Goal: Task Accomplishment & Management: Manage account settings

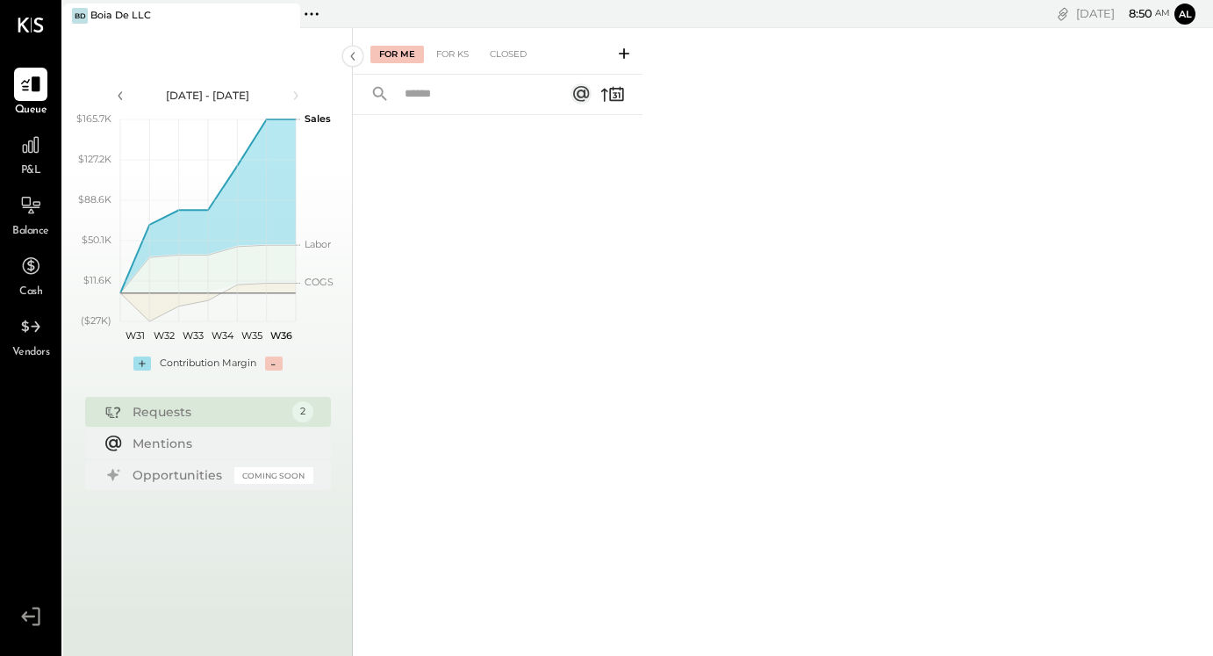
click at [138, 9] on div "Boia De LLC" at bounding box center [120, 16] width 61 height 14
click at [320, 16] on icon at bounding box center [311, 14] width 23 height 23
click at [1187, 17] on button "Al" at bounding box center [1184, 14] width 21 height 21
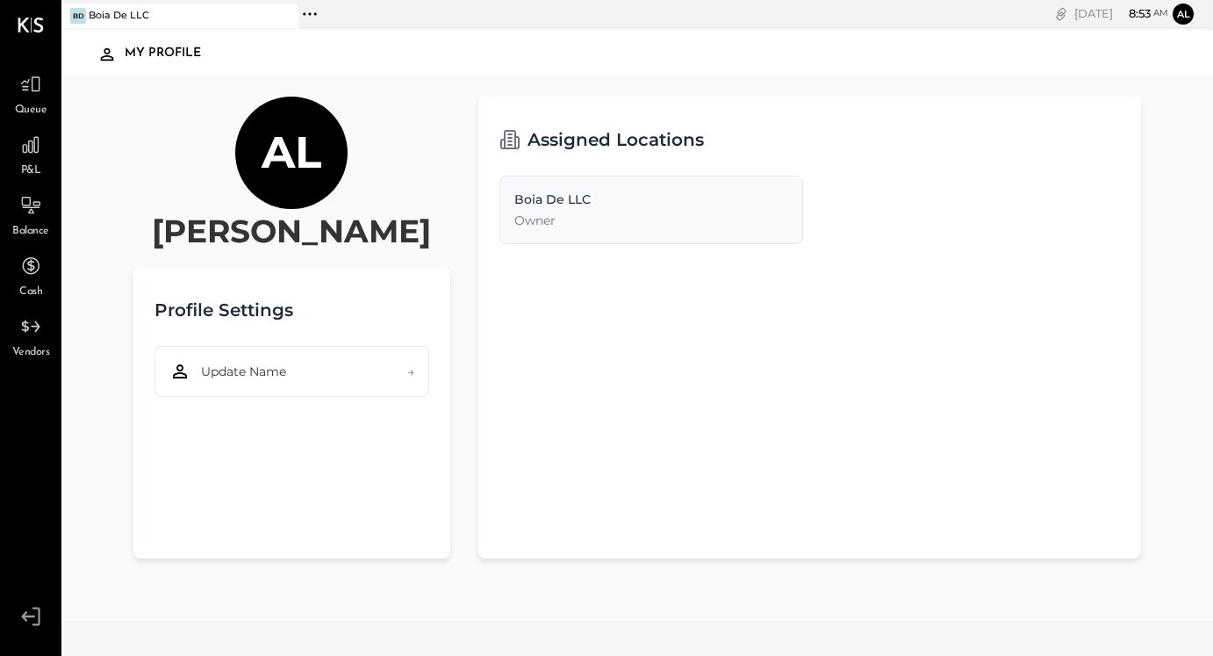
click at [27, 623] on icon at bounding box center [31, 616] width 32 height 26
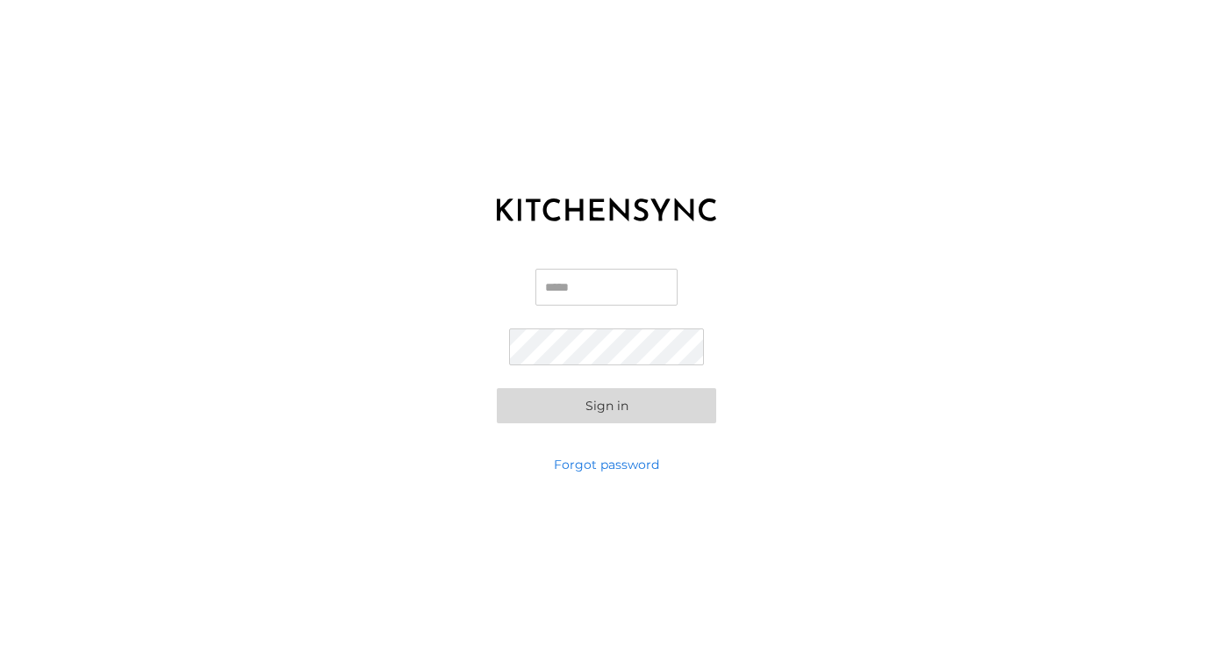
click at [571, 520] on div "KITCHEN SYNC LOGIN Email Password Sign in Forgot password" at bounding box center [606, 328] width 1213 height 656
click at [566, 305] on label "Email" at bounding box center [606, 294] width 142 height 51
click at [566, 305] on input "Email" at bounding box center [606, 287] width 142 height 37
click at [566, 282] on input "Email" at bounding box center [606, 287] width 142 height 37
click at [602, 288] on input "Email" at bounding box center [606, 287] width 142 height 37
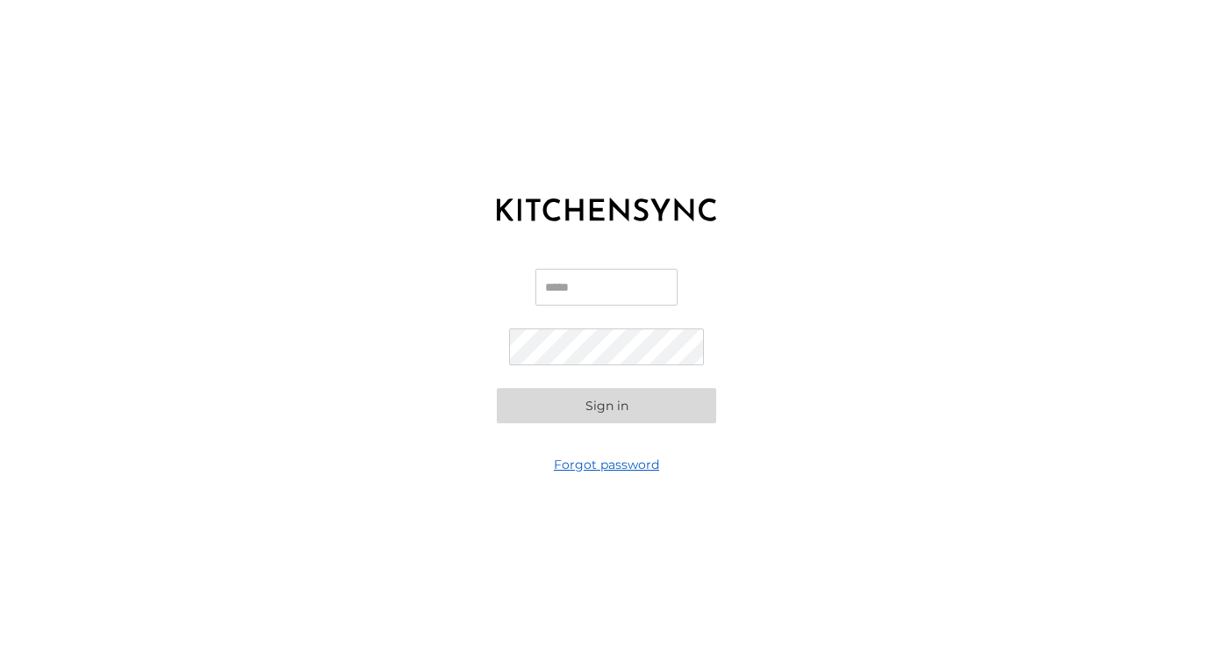
click at [605, 470] on link "Forgot password" at bounding box center [606, 464] width 105 height 18
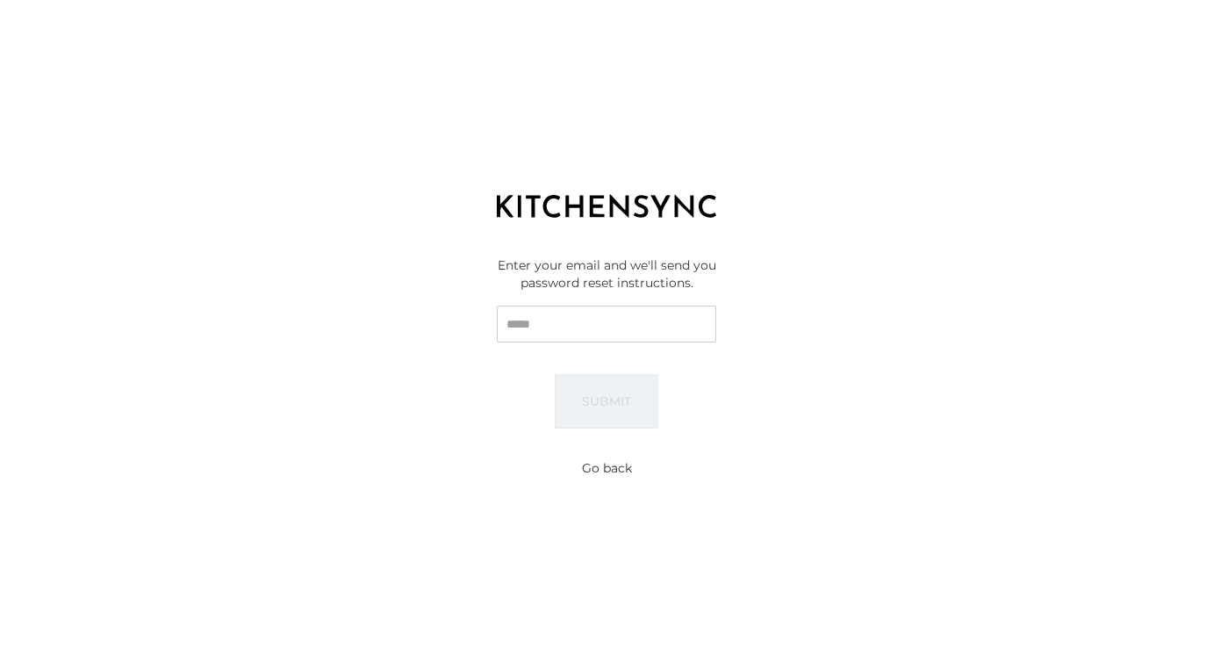
click at [570, 313] on input "Email" at bounding box center [606, 323] width 219 height 37
type input "**********"
click at [609, 404] on button "Submit" at bounding box center [607, 401] width 104 height 54
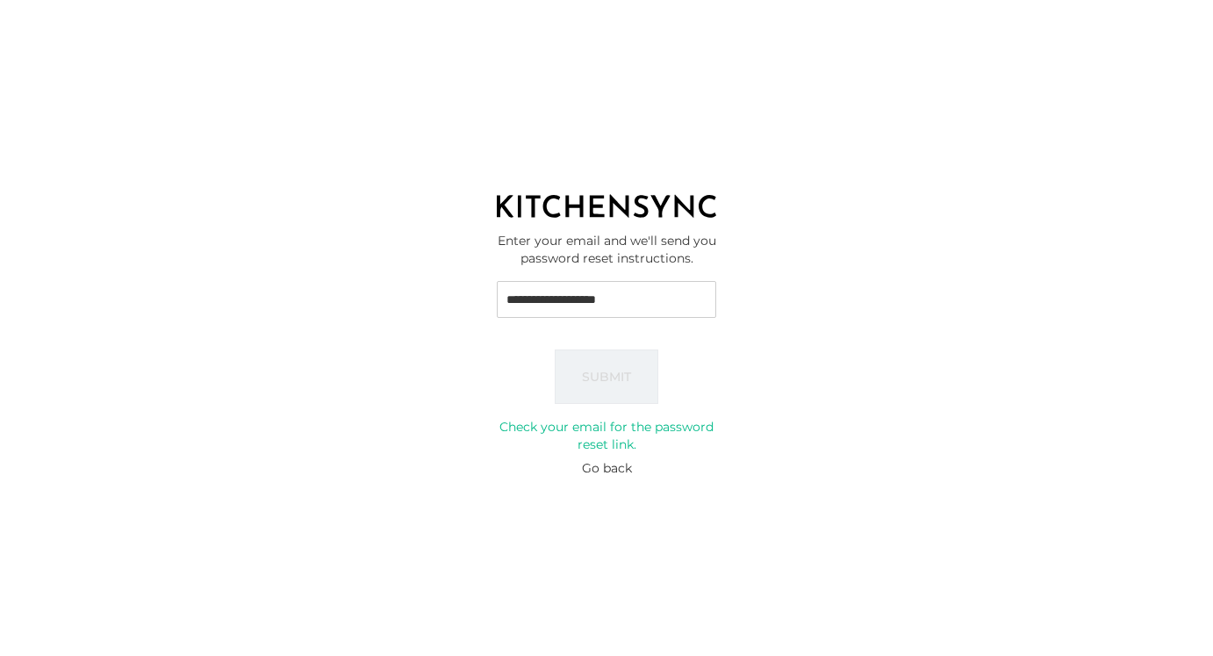
click at [584, 470] on button "Go back" at bounding box center [607, 468] width 50 height 18
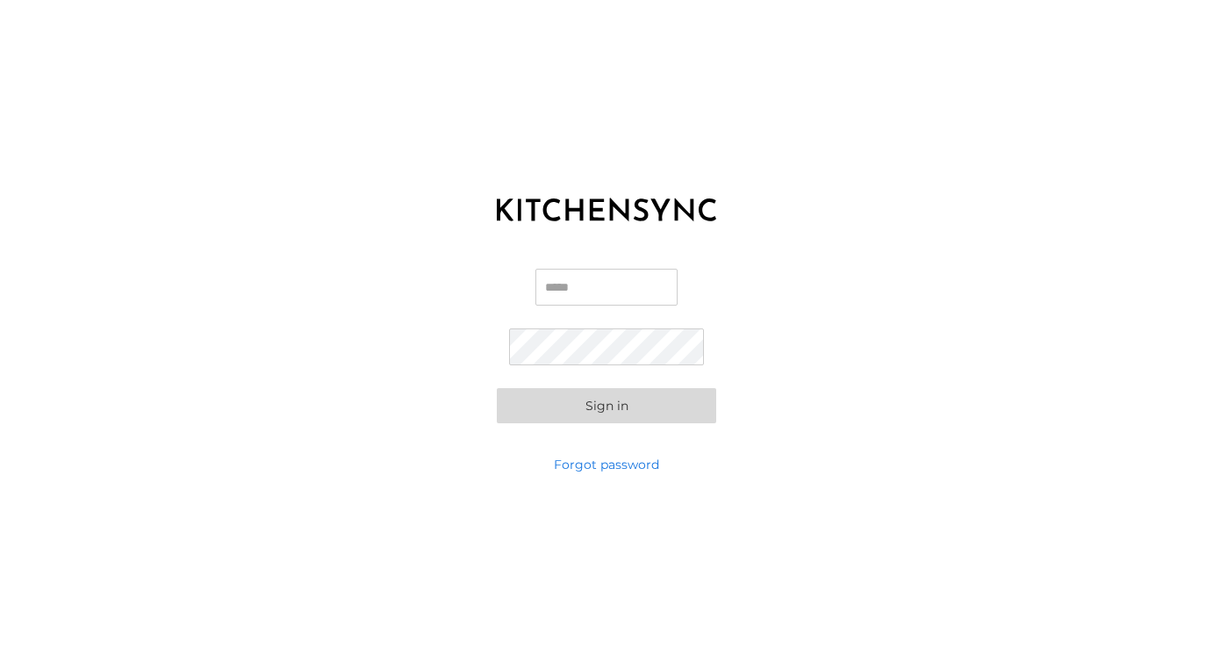
click at [538, 293] on input "Email" at bounding box center [606, 287] width 142 height 37
click at [665, 291] on input "**********" at bounding box center [606, 287] width 142 height 37
type input "**********"
click at [606, 405] on button "Sign in" at bounding box center [606, 405] width 219 height 35
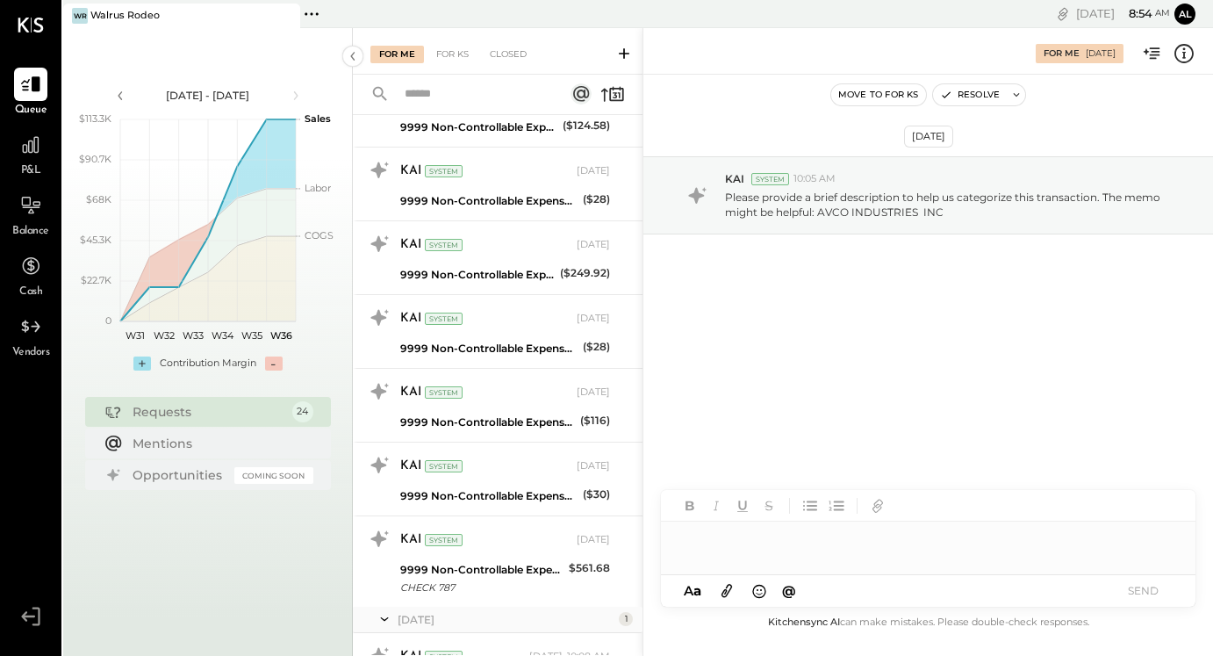
scroll to position [1453, 0]
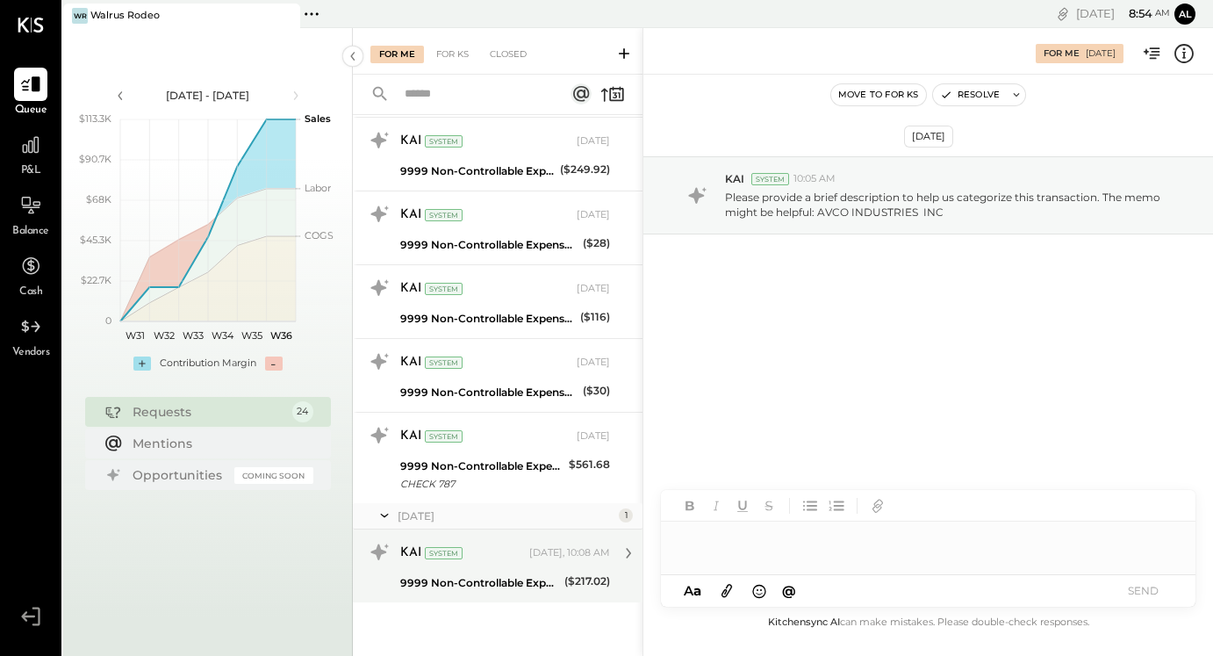
click at [491, 567] on div "KAI System Yesterday, 10:08 AM" at bounding box center [505, 553] width 210 height 30
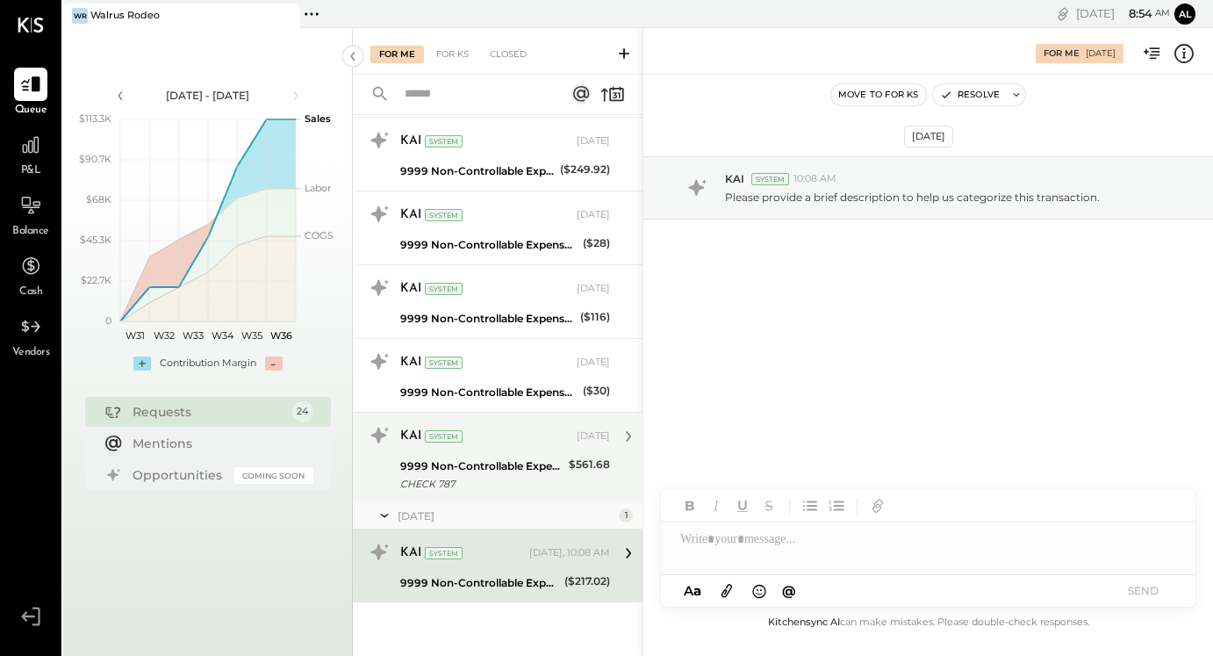
click at [505, 477] on div "CHECK 787" at bounding box center [481, 484] width 163 height 18
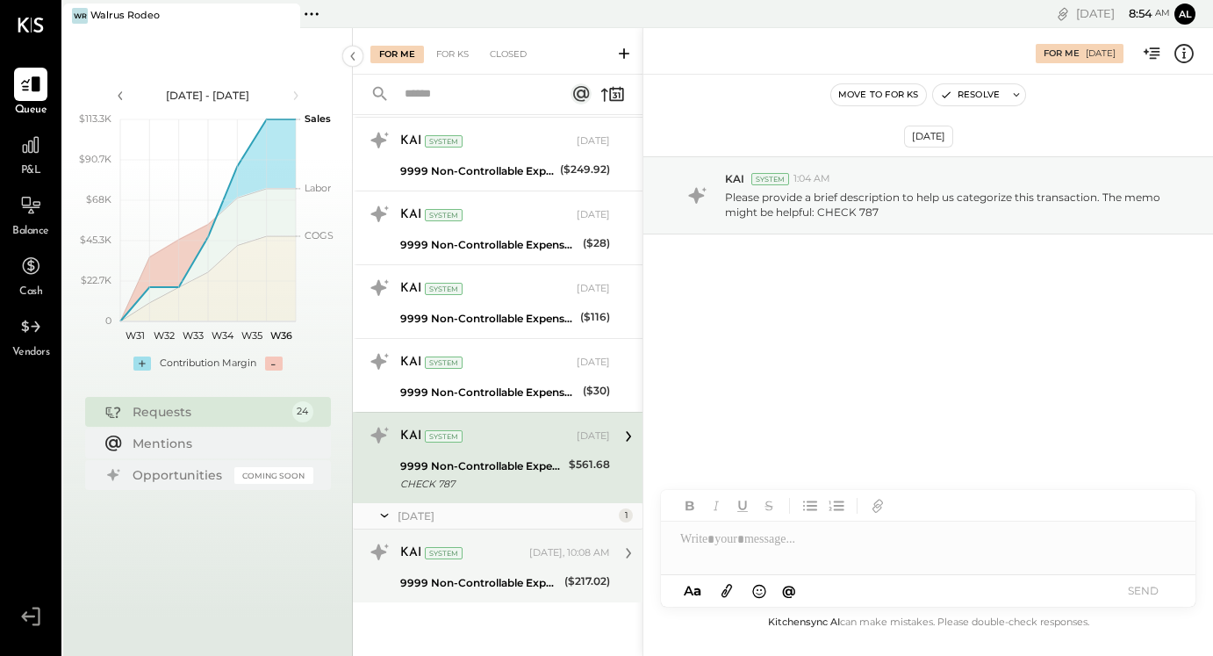
click at [490, 583] on div "9999 Non-Controllable Expenses:Other Income and Expenses:To Be Classified P&L" at bounding box center [479, 583] width 159 height 18
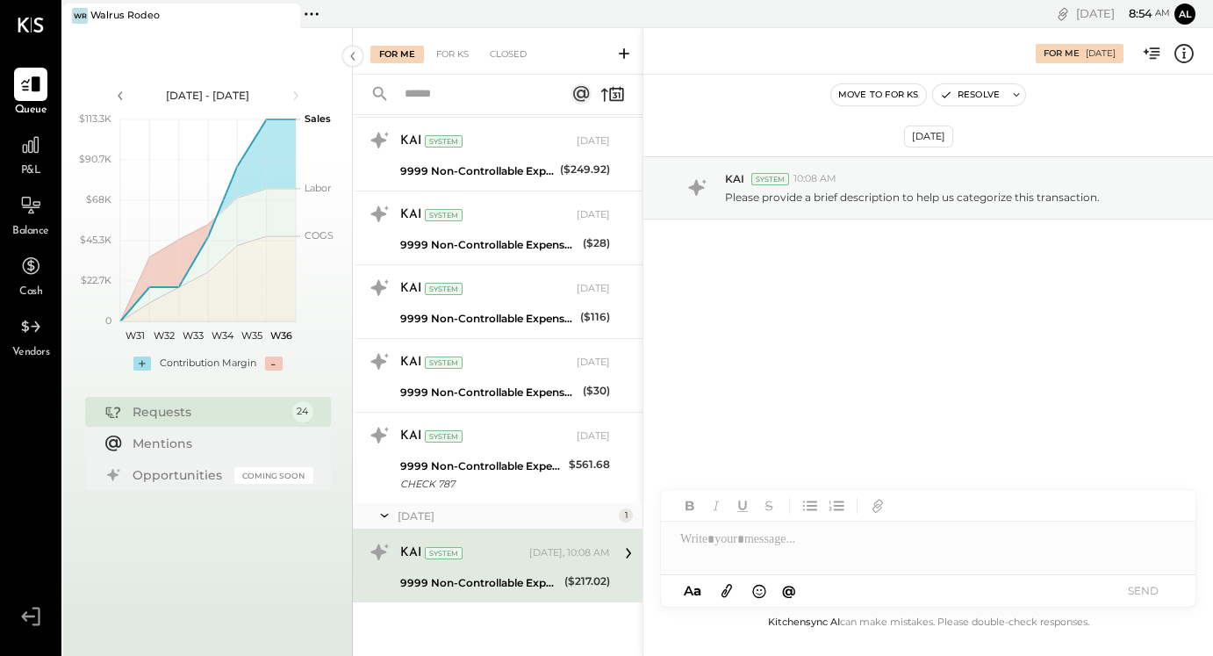
click at [490, 556] on div "KAI System" at bounding box center [462, 553] width 125 height 18
click at [429, 549] on div "System" at bounding box center [444, 553] width 38 height 12
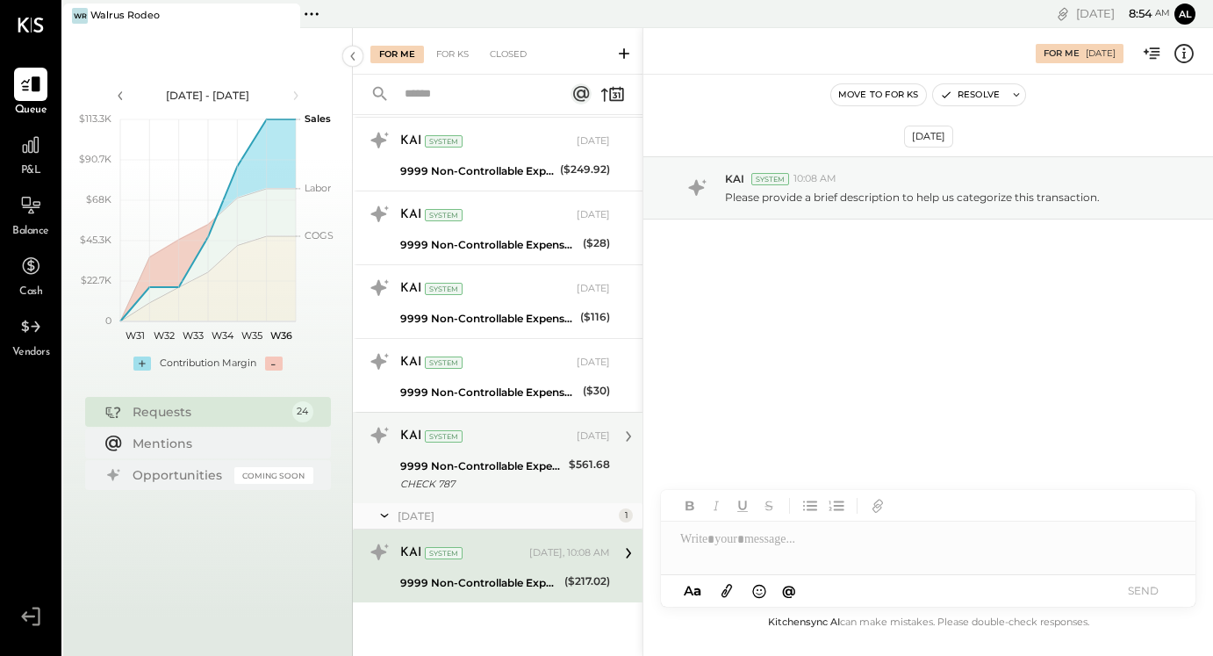
click at [454, 451] on div "KAI System Aug 30, 2025 9999 Non-Controllable Expenses:Other Income and Expense…" at bounding box center [505, 457] width 210 height 73
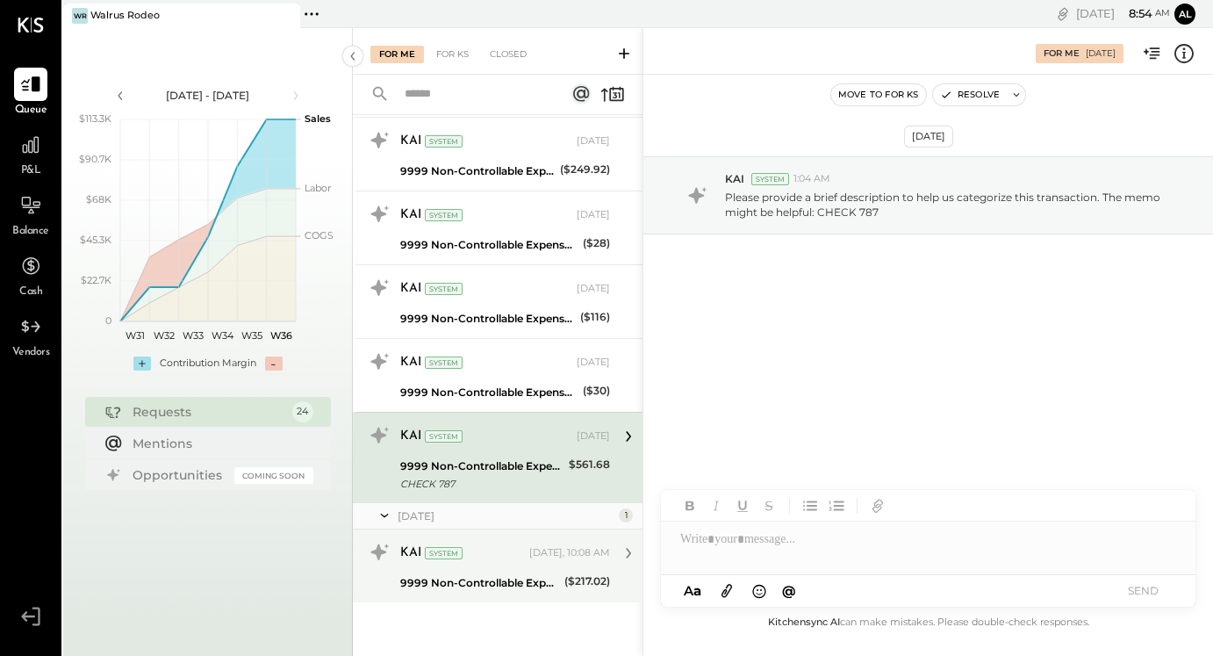
click at [506, 565] on div "KAI System Yesterday, 10:08 AM" at bounding box center [505, 553] width 210 height 30
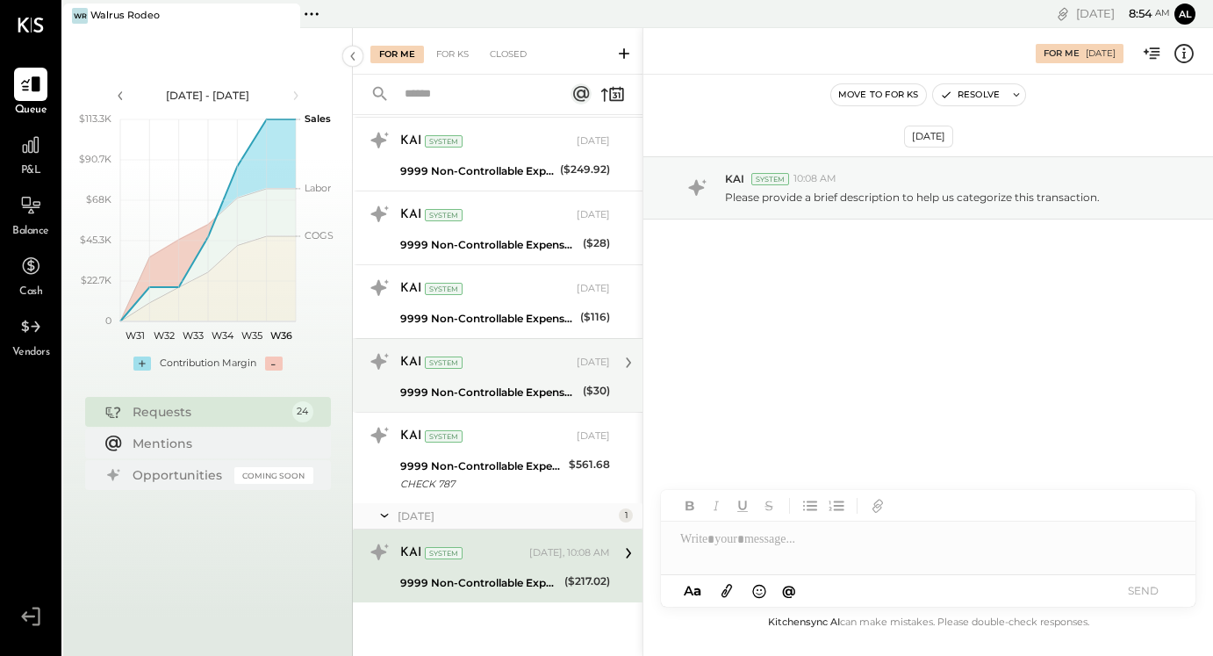
click at [508, 390] on div "9999 Non-Controllable Expenses:Other Income and Expenses:To Be Classified P&L" at bounding box center [488, 393] width 177 height 18
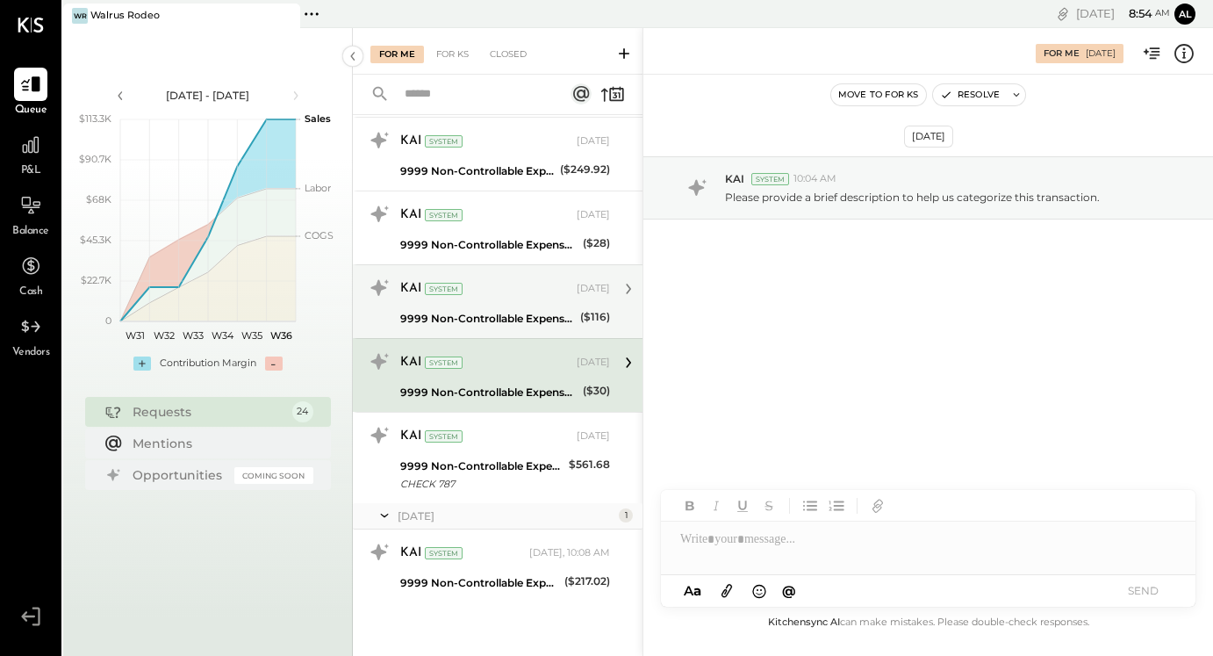
click at [523, 310] on div "9999 Non-Controllable Expenses:Other Income and Expenses:To Be Classified P&L" at bounding box center [487, 319] width 175 height 18
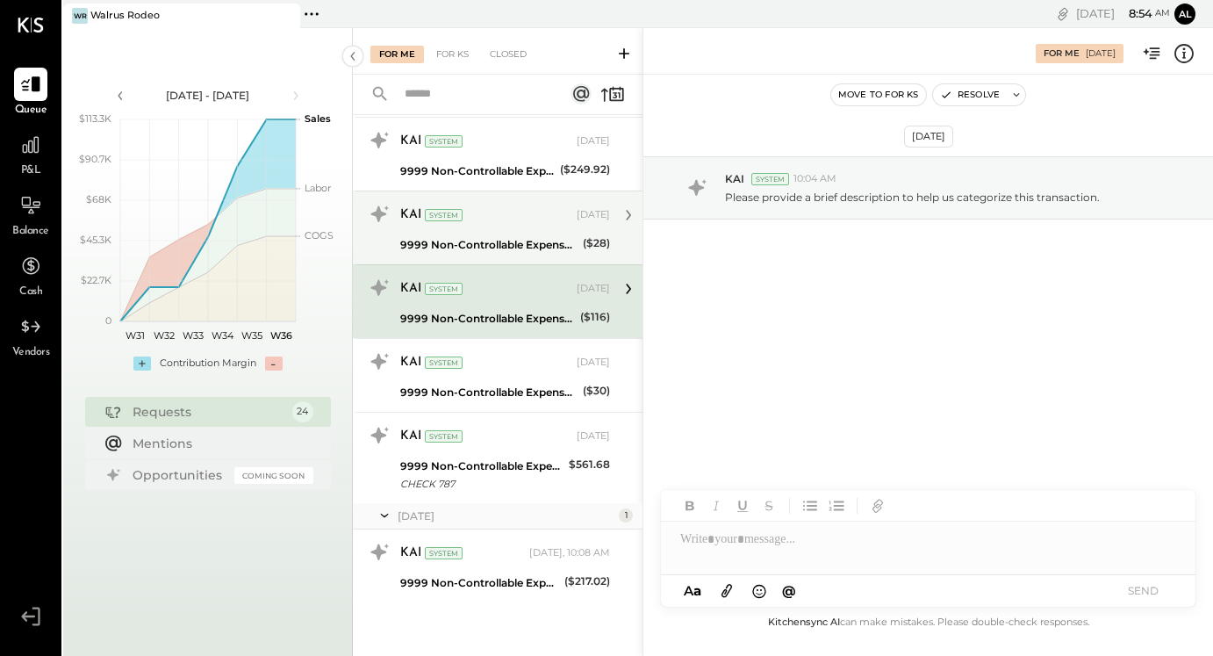
click at [527, 252] on div "9999 Non-Controllable Expenses:Other Income and Expenses:To Be Classified P&L" at bounding box center [488, 245] width 177 height 18
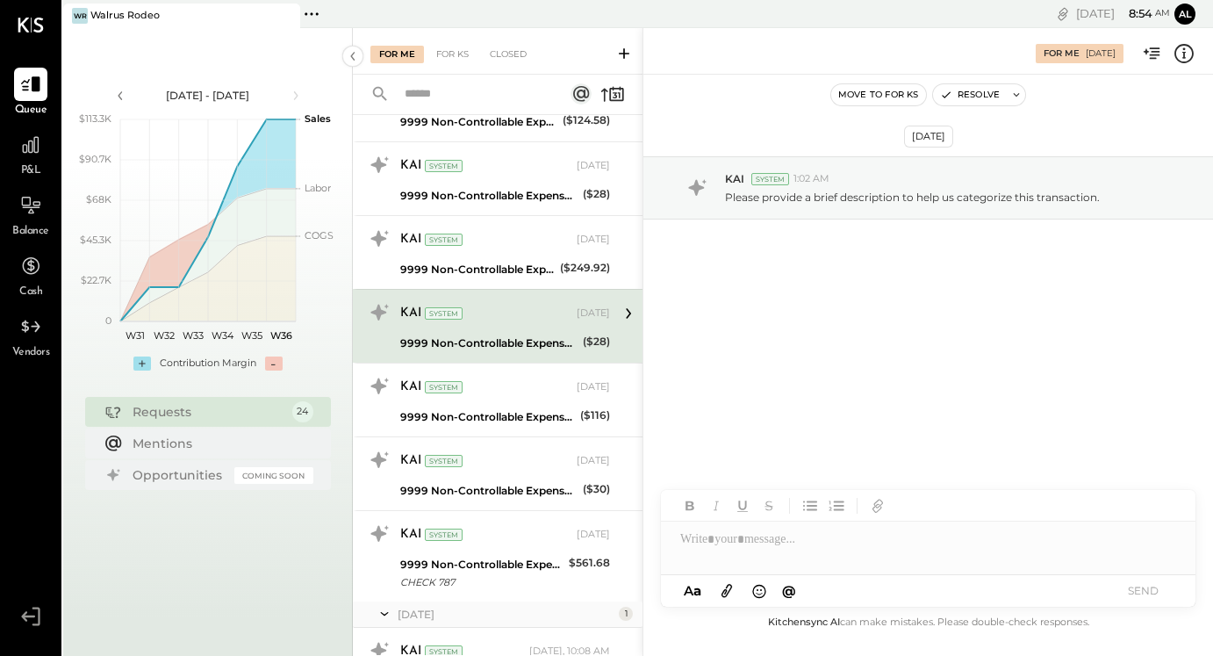
scroll to position [1332, 0]
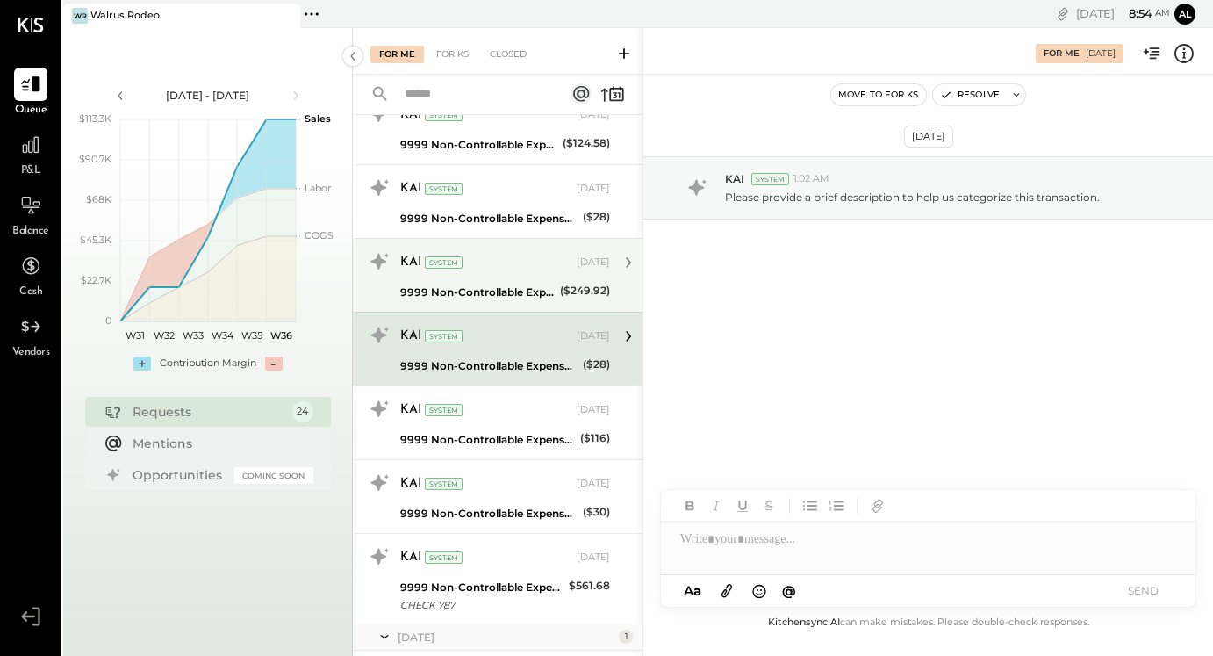
click at [520, 296] on div "9999 Non-Controllable Expenses:Other Income and Expenses:To Be Classified P&L" at bounding box center [477, 292] width 154 height 18
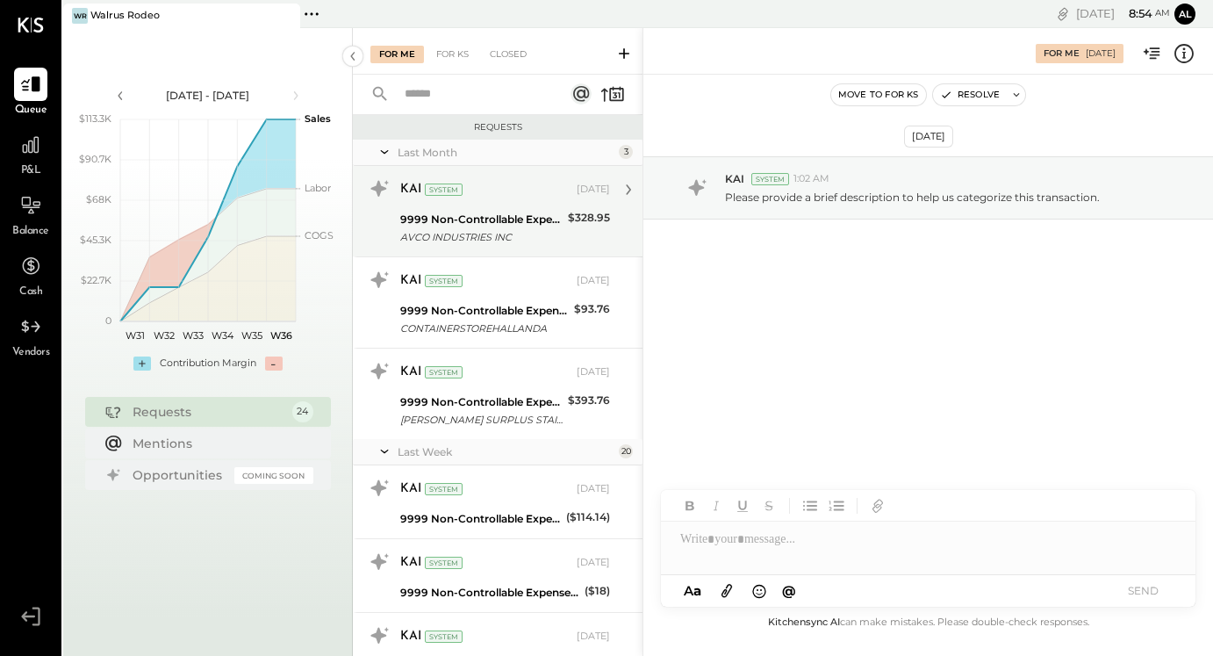
click at [520, 237] on div "AVCO INDUSTRIES INC" at bounding box center [481, 237] width 162 height 18
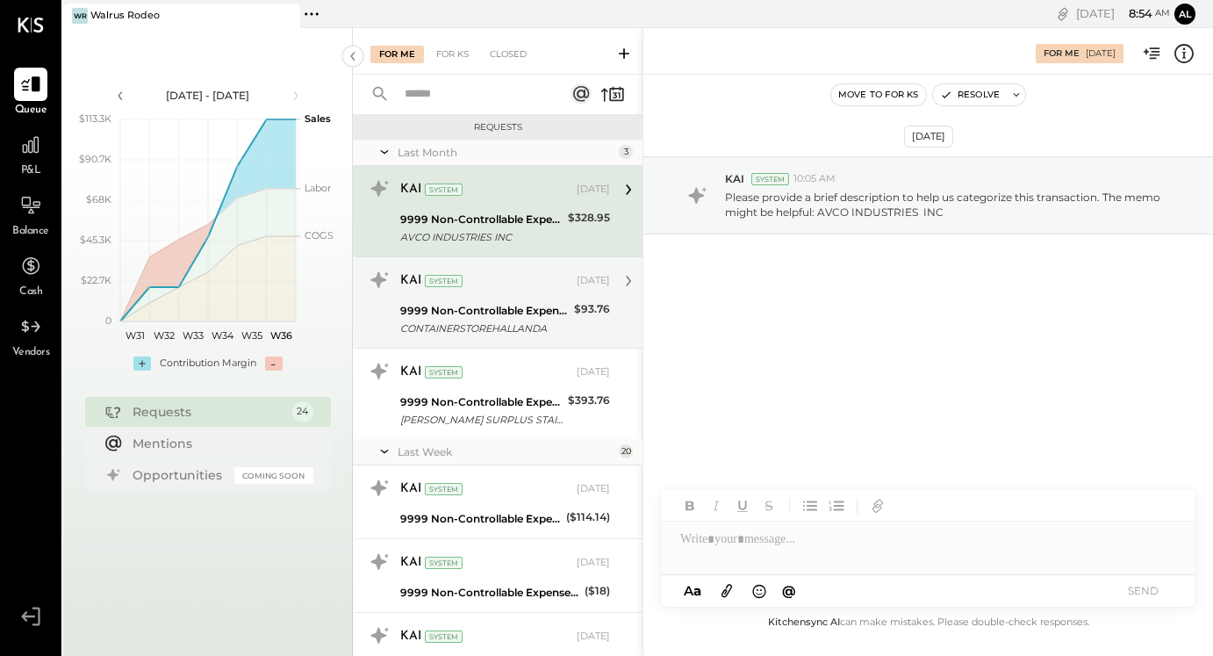
click at [520, 282] on div "KAI System" at bounding box center [486, 281] width 173 height 18
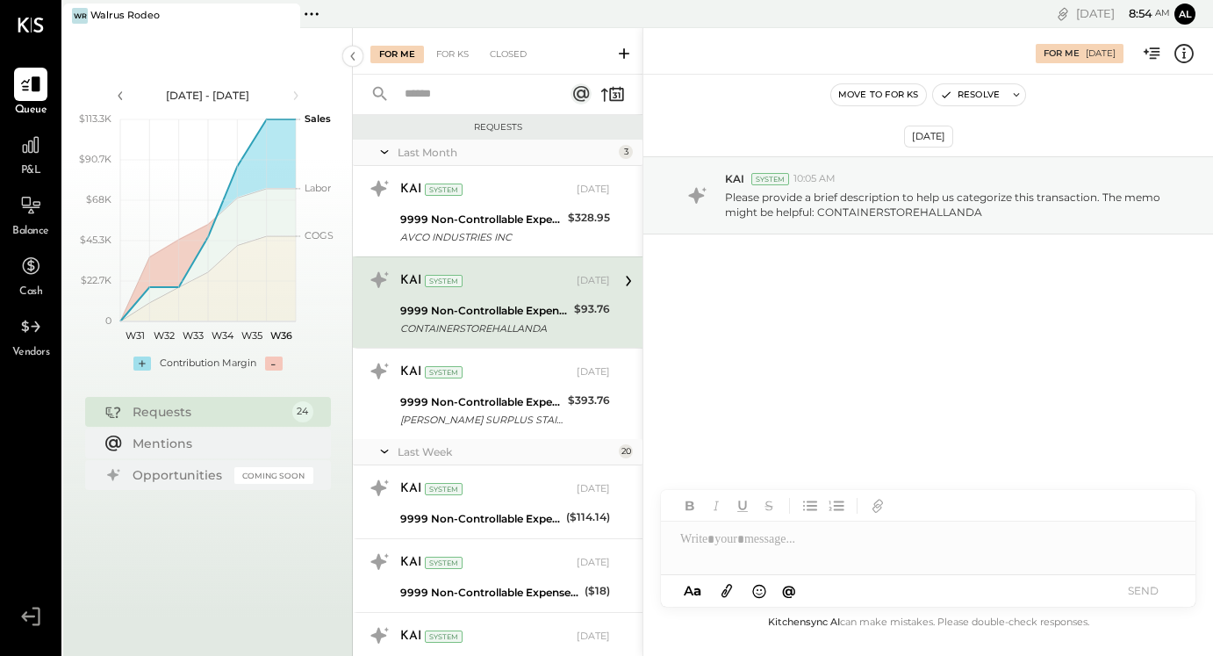
click at [771, 542] on div at bounding box center [928, 538] width 534 height 35
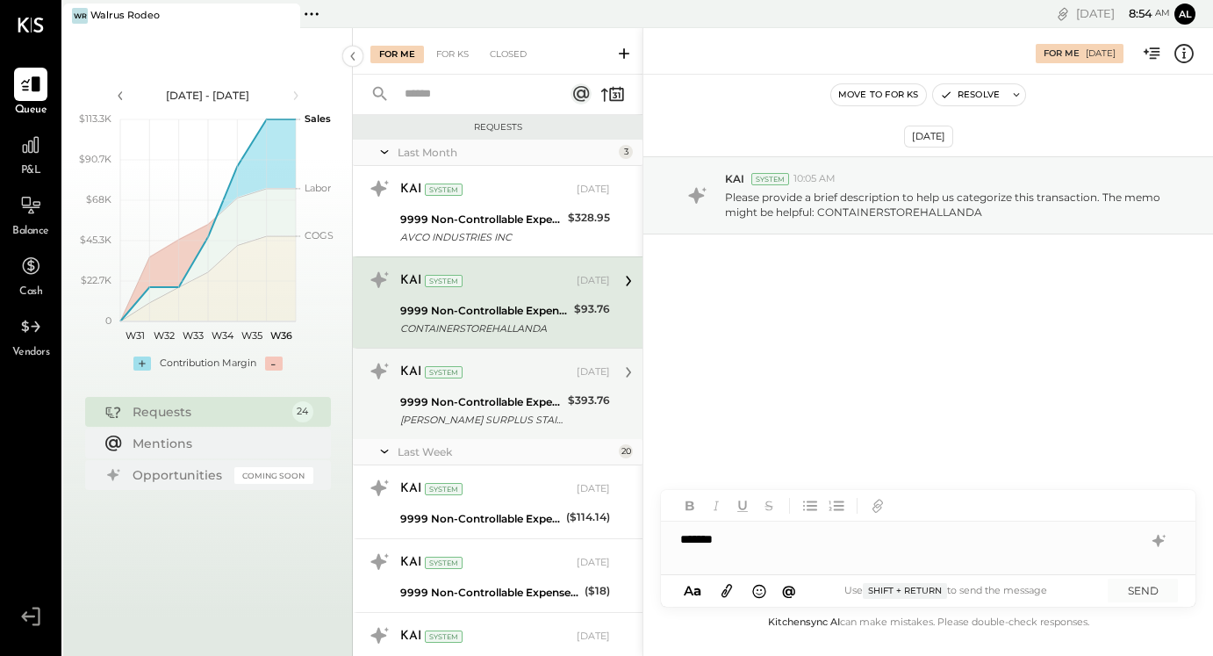
click at [526, 408] on div "9999 Non-Controllable Expenses:Other Income and Expenses:To Be Classified P&L" at bounding box center [481, 402] width 162 height 18
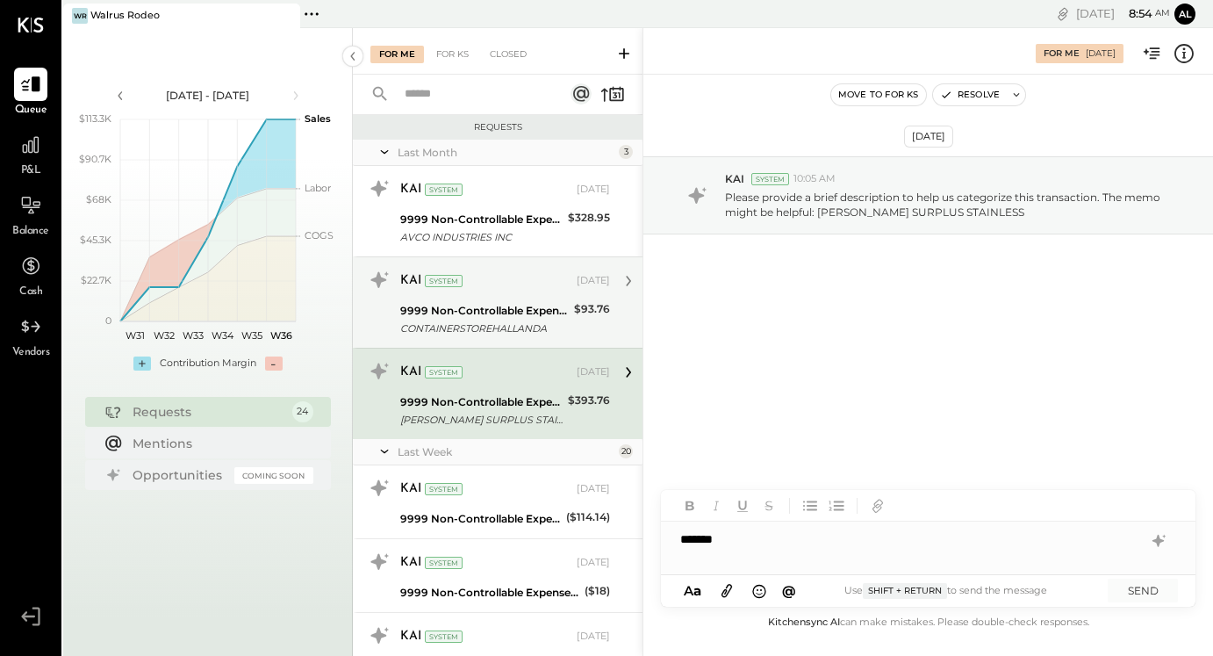
click at [543, 337] on div "9999 Non-Controllable Expenses:Other Income and Expenses:To Be Classified P&L C…" at bounding box center [484, 319] width 169 height 39
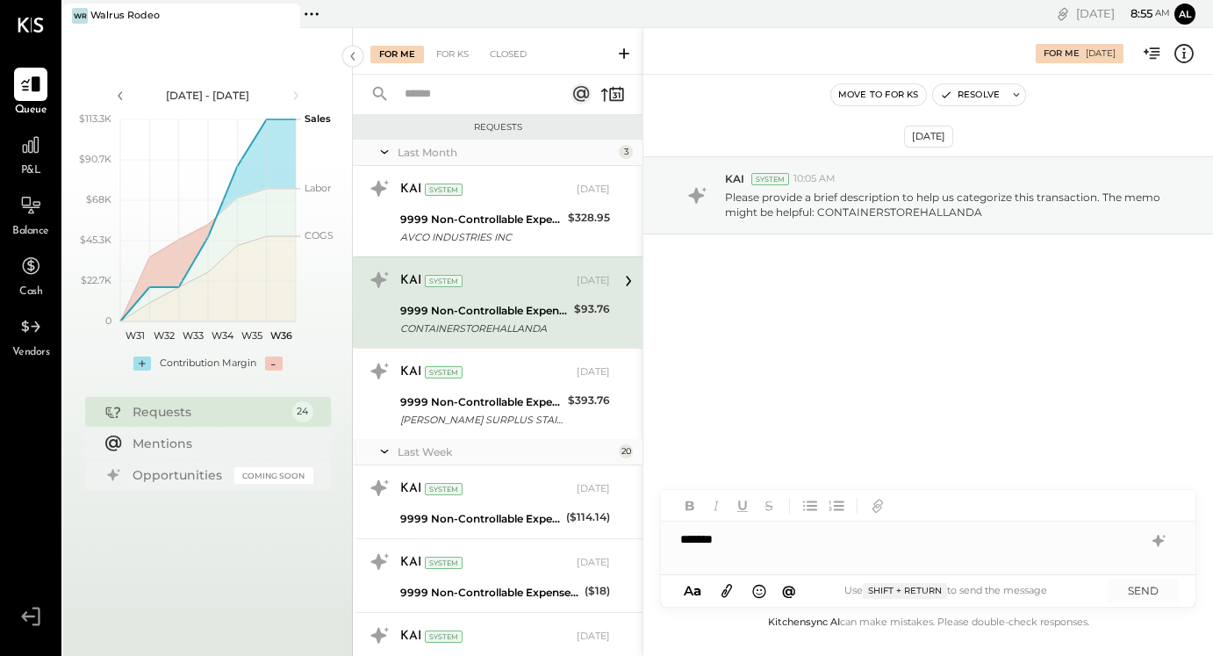
click at [803, 544] on div "*******" at bounding box center [928, 538] width 534 height 35
click at [758, 539] on div "**********" at bounding box center [928, 538] width 534 height 35
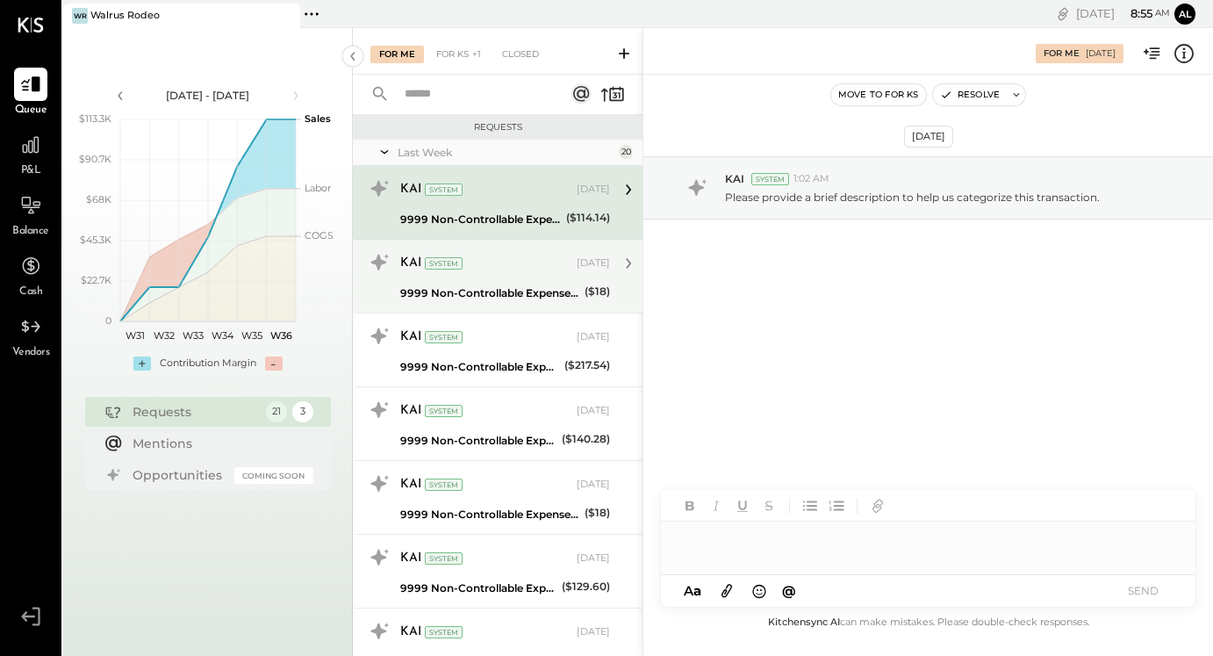
click at [516, 262] on div "KAI System" at bounding box center [486, 264] width 173 height 18
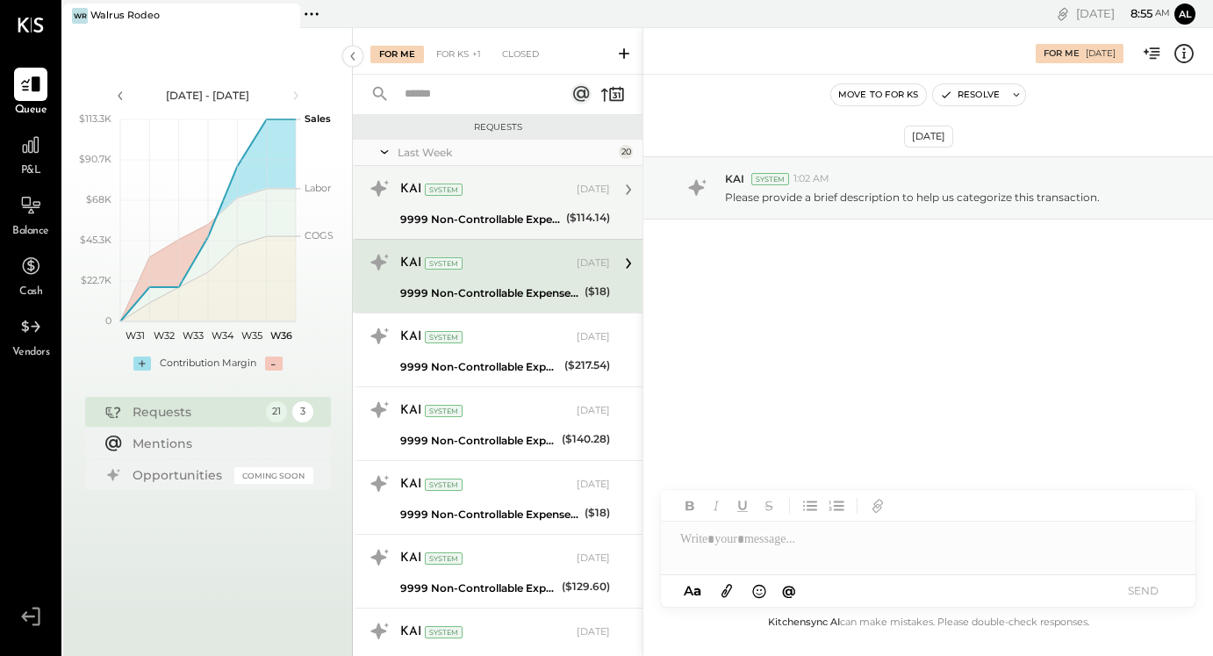
click at [518, 197] on div "KAI System" at bounding box center [486, 190] width 173 height 18
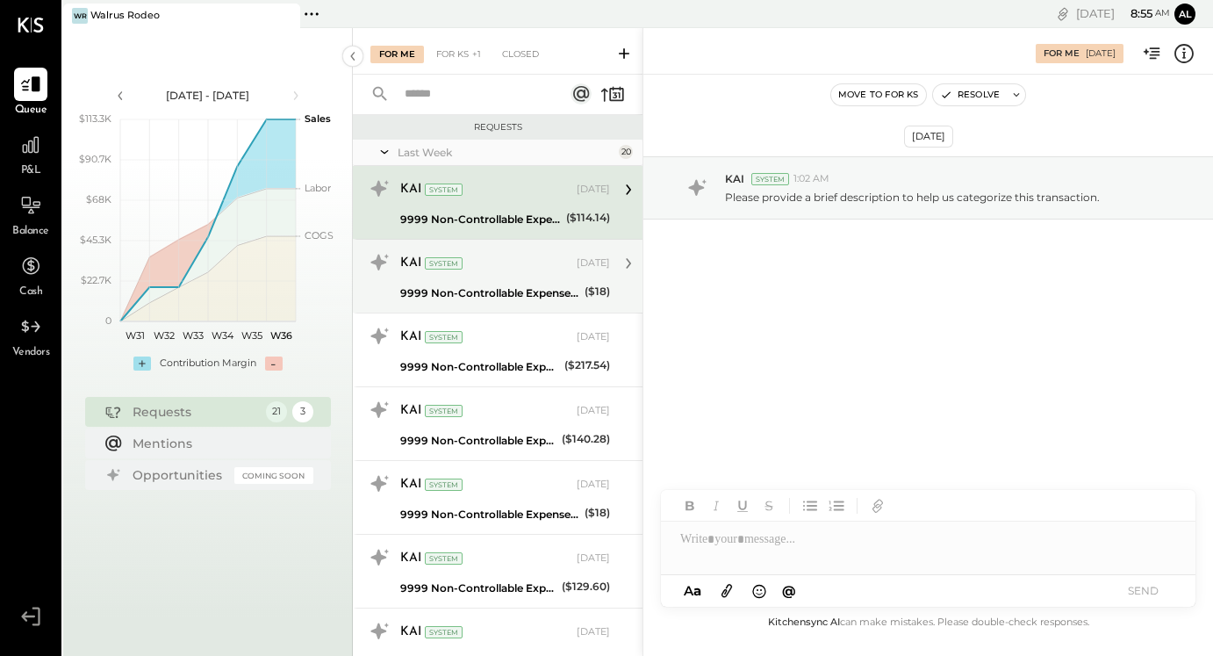
click at [518, 280] on div "KAI System Aug 29, 2025 9999 Non-Controllable Expenses:Other Income and Expense…" at bounding box center [505, 275] width 210 height 55
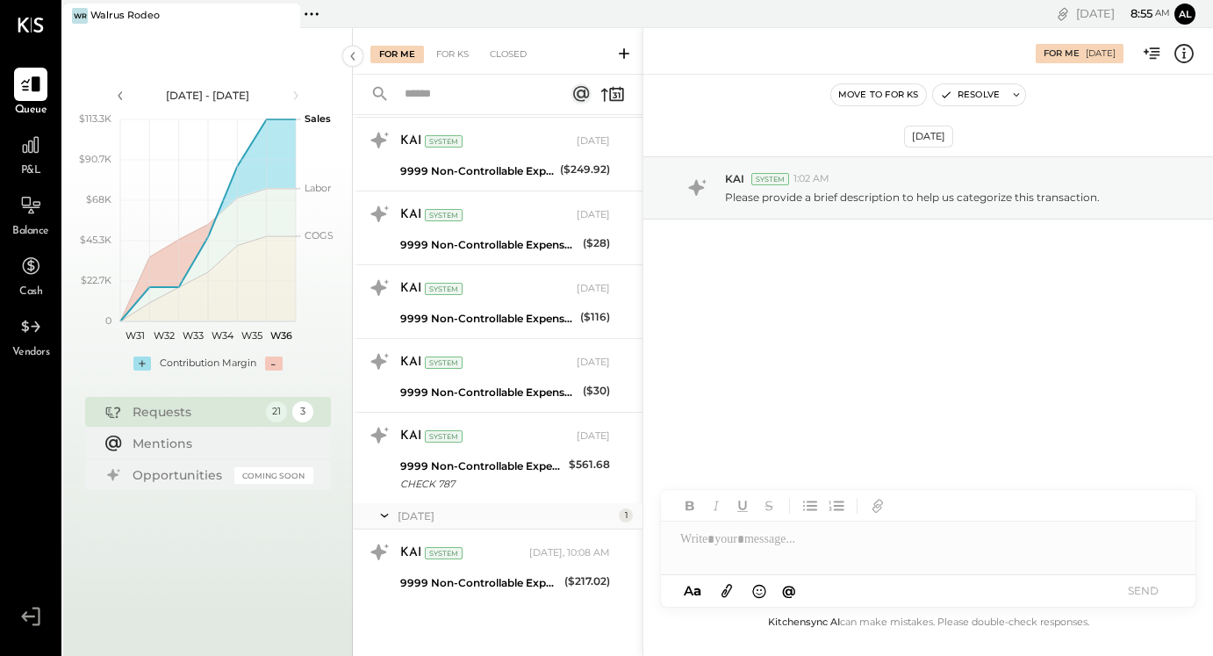
scroll to position [1154, 0]
click at [455, 57] on div "For KS" at bounding box center [452, 55] width 50 height 18
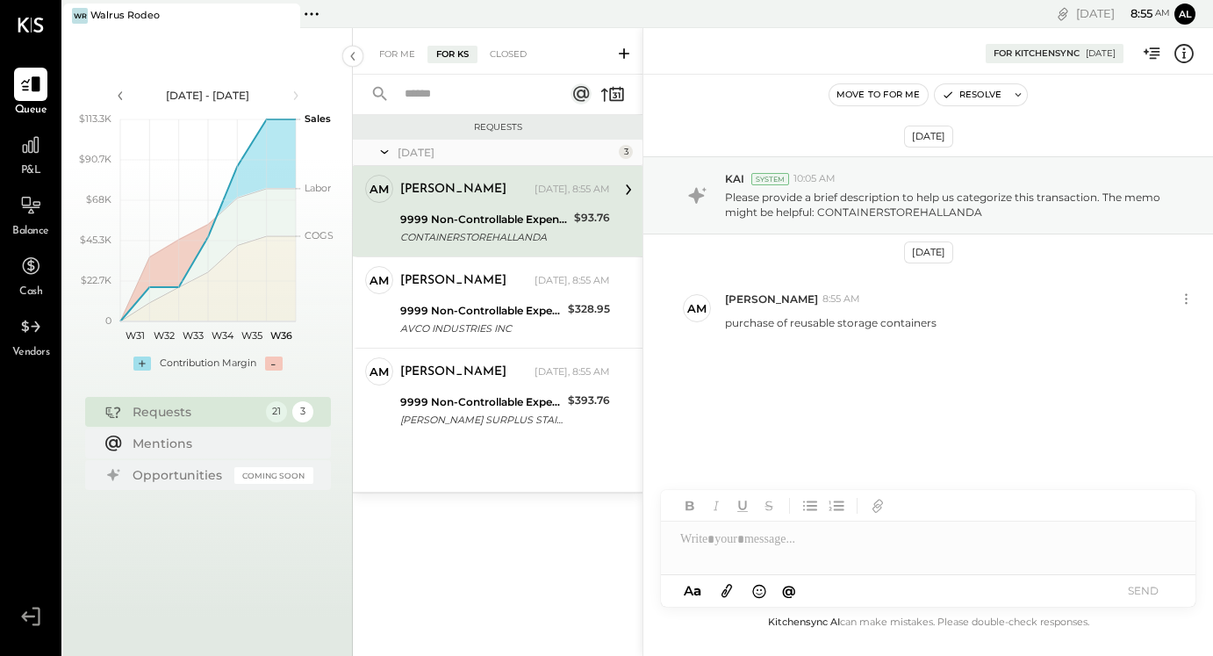
click at [620, 51] on icon at bounding box center [624, 53] width 11 height 11
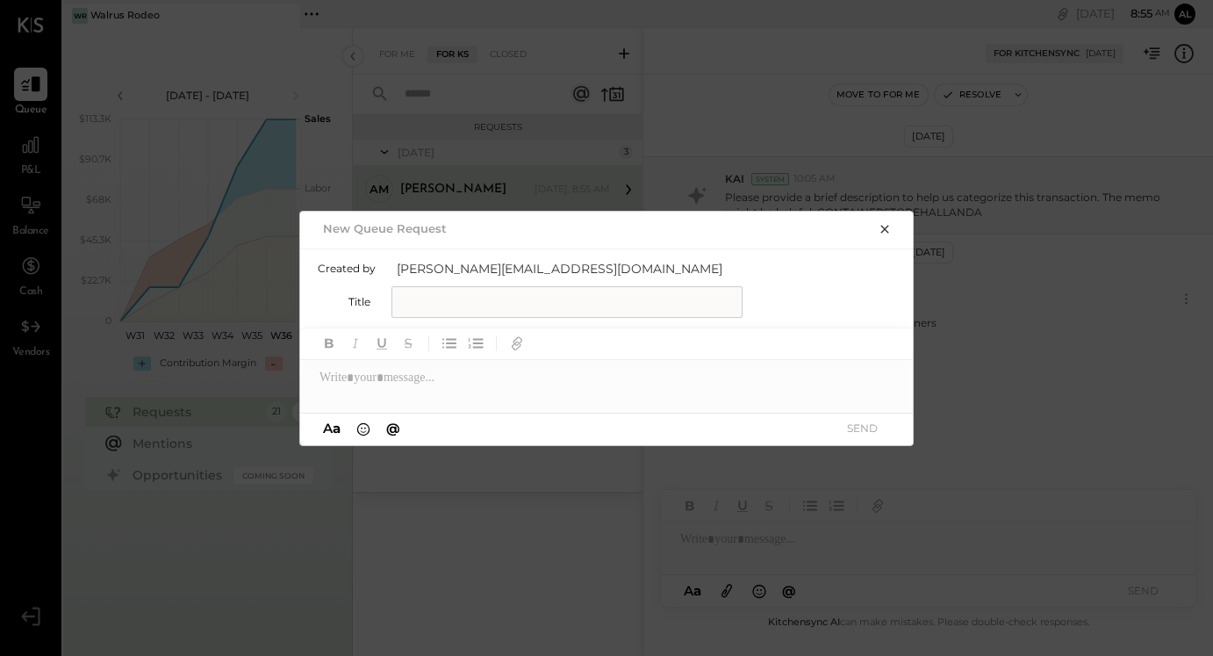
click at [503, 314] on input "text" at bounding box center [566, 302] width 351 height 32
click at [551, 306] on input "**********" at bounding box center [566, 302] width 351 height 32
drag, startPoint x: 594, startPoint y: 303, endPoint x: 169, endPoint y: 293, distance: 424.9
click at [169, 293] on div "**********" at bounding box center [606, 328] width 1213 height 656
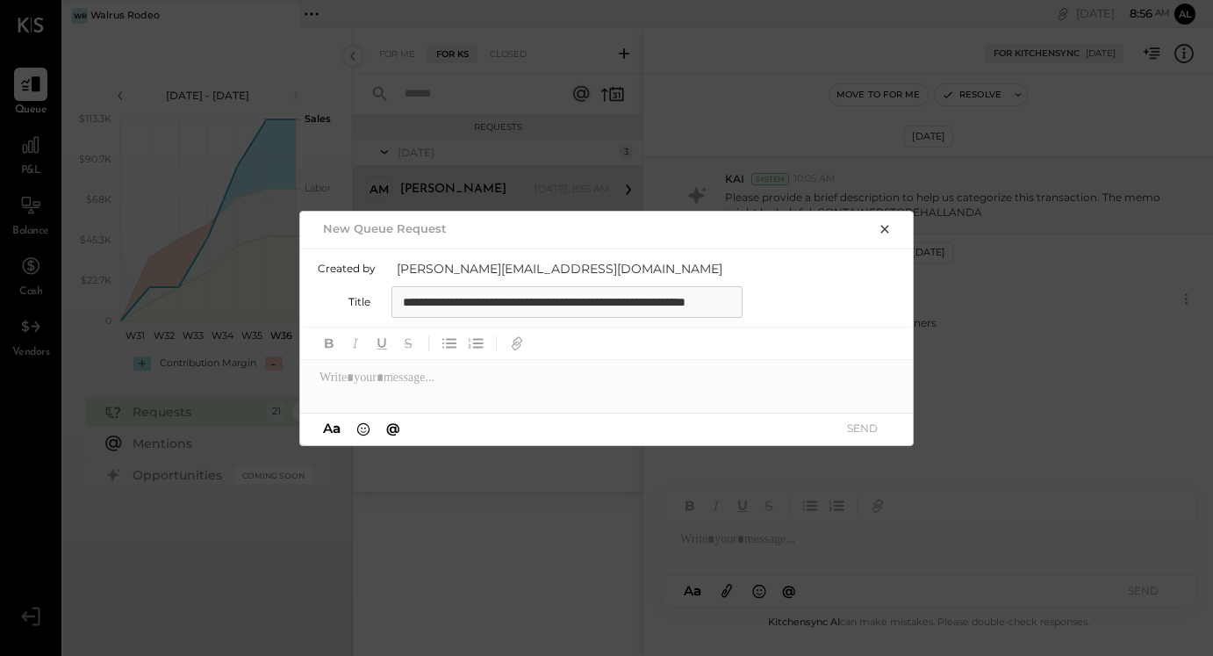
type input "**********"
click at [657, 349] on div at bounding box center [607, 344] width 614 height 32
click at [655, 367] on div at bounding box center [607, 377] width 614 height 35
paste div
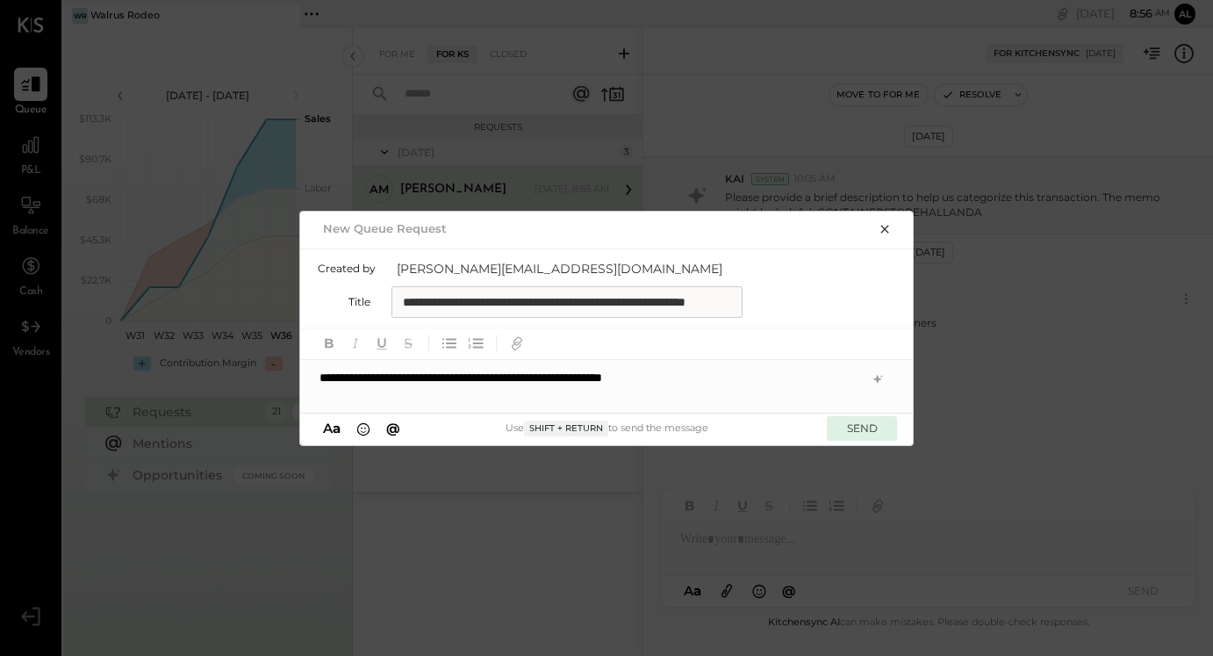
click at [878, 423] on button "SEND" at bounding box center [862, 428] width 70 height 24
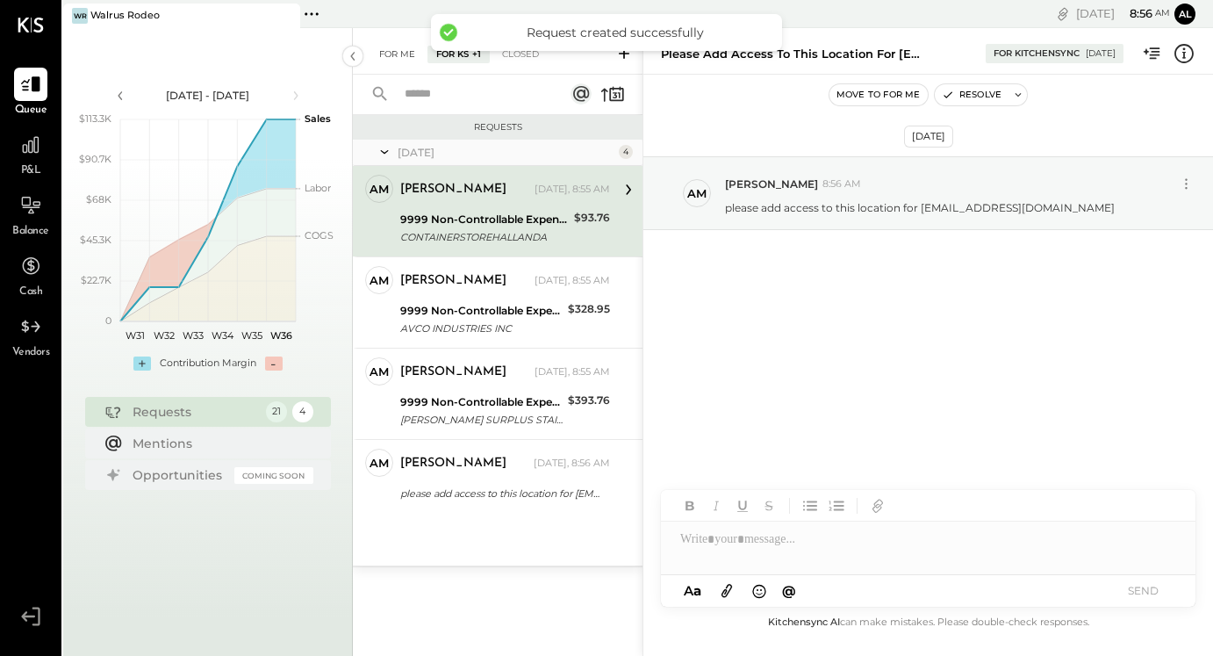
click at [391, 50] on div "For Me" at bounding box center [397, 55] width 54 height 18
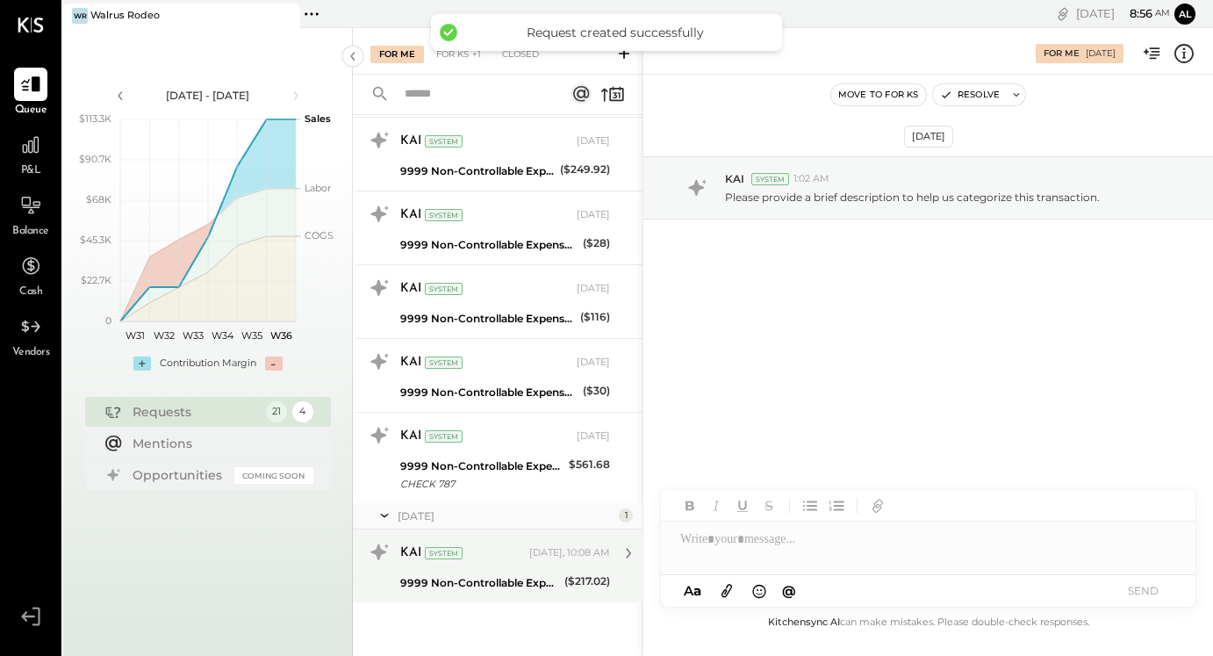
scroll to position [1154, 0]
click at [488, 575] on div "9999 Non-Controllable Expenses:Other Income and Expenses:To Be Classified P&L" at bounding box center [479, 583] width 159 height 18
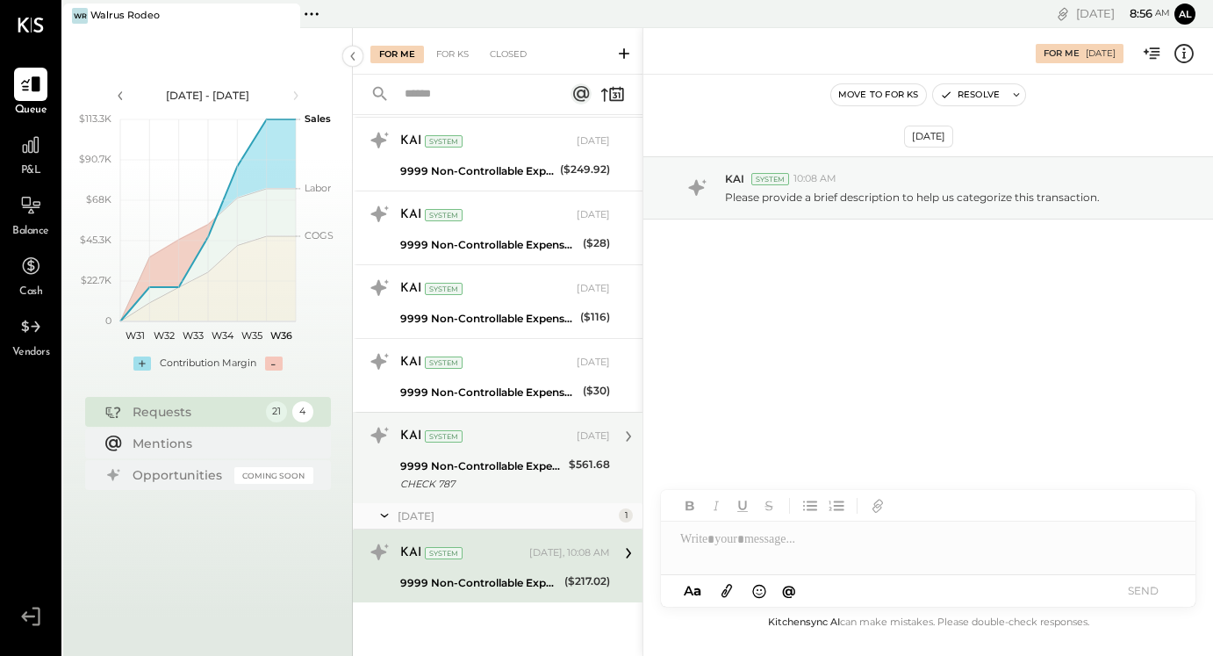
click at [498, 450] on div "KAI System Aug 30, 2025" at bounding box center [505, 436] width 210 height 30
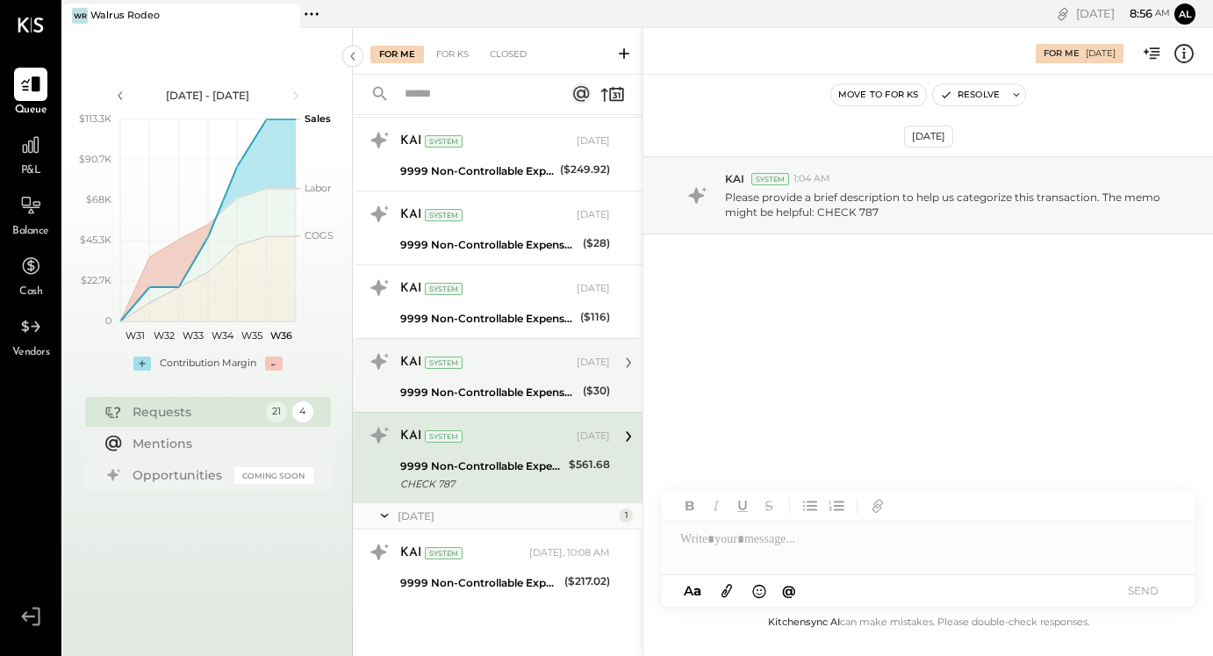
click at [506, 350] on div "KAI System Aug 29, 2025" at bounding box center [505, 362] width 210 height 25
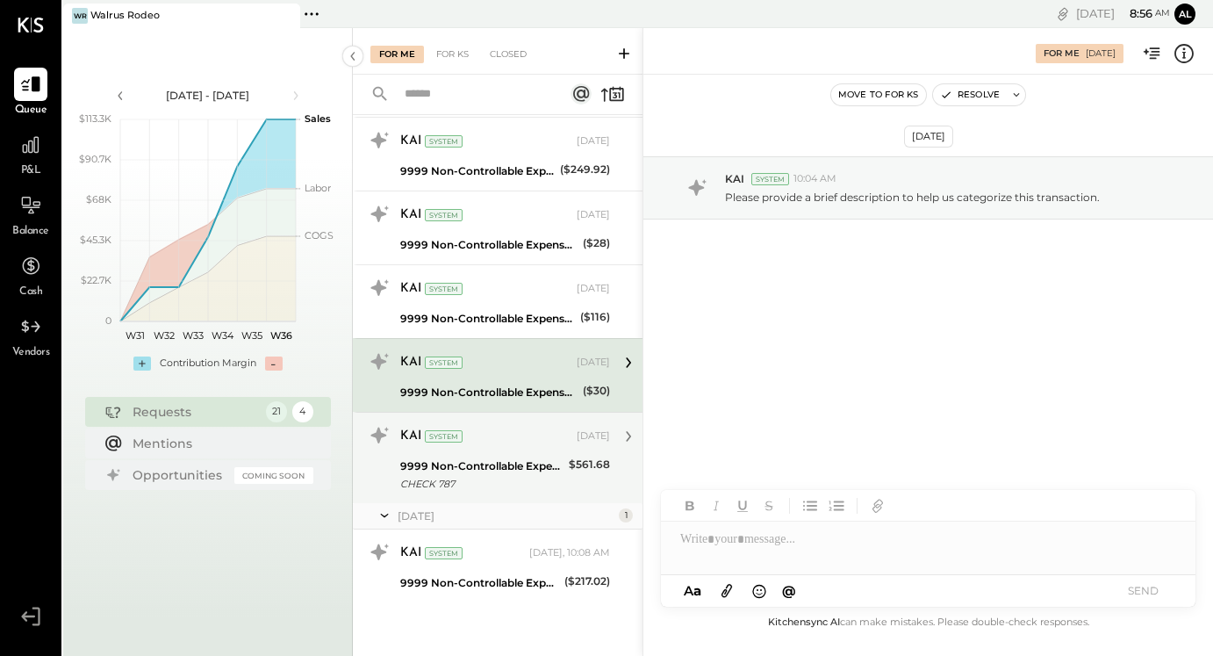
click at [517, 449] on div "KAI System Aug 30, 2025" at bounding box center [505, 436] width 210 height 30
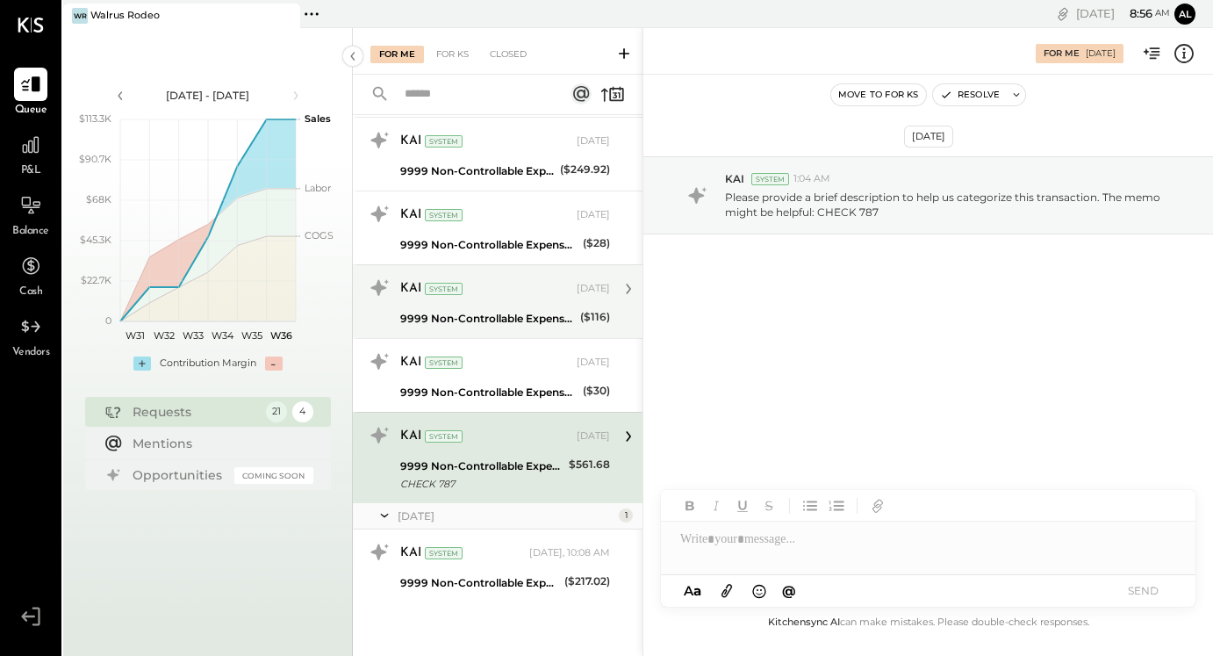
click at [546, 298] on div "KAI System Aug 29, 2025" at bounding box center [505, 288] width 210 height 25
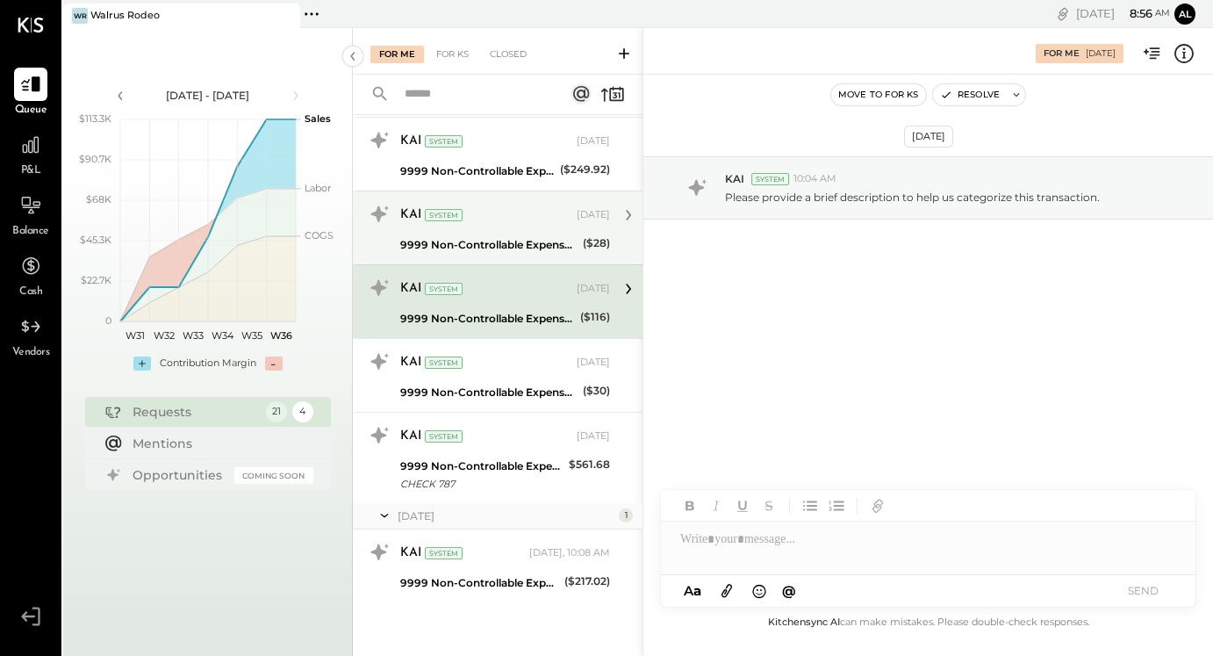
click at [540, 226] on div "KAI System Aug 29, 2025" at bounding box center [505, 215] width 210 height 25
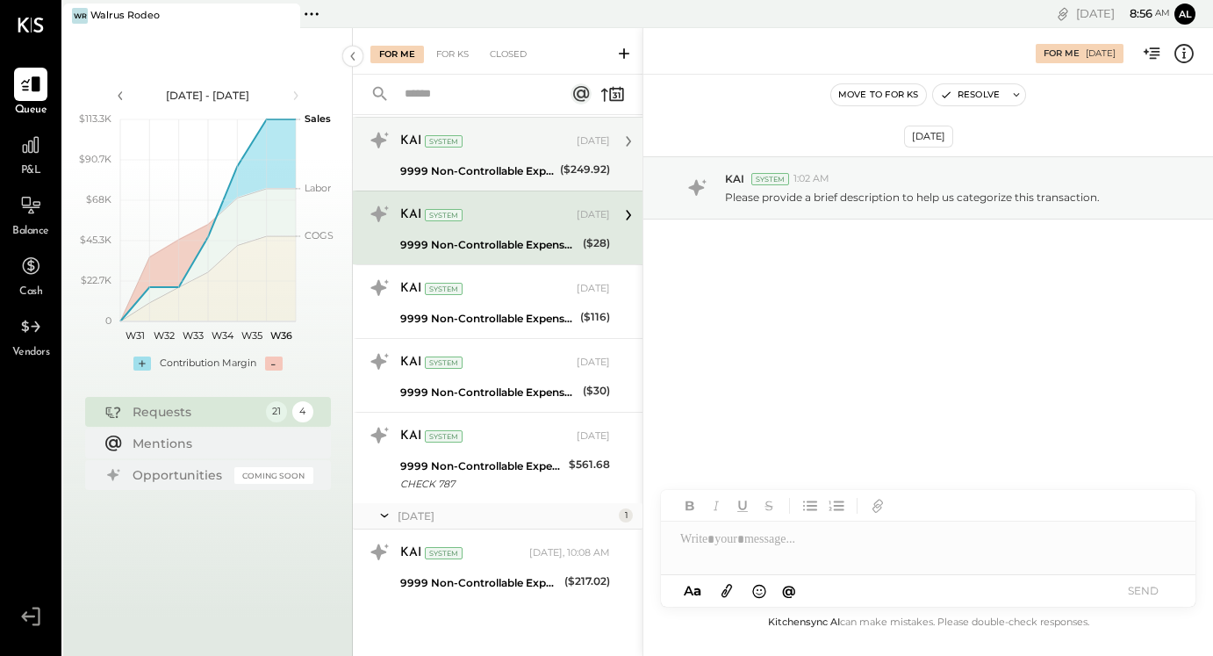
click at [534, 147] on div "KAI System" at bounding box center [486, 142] width 173 height 18
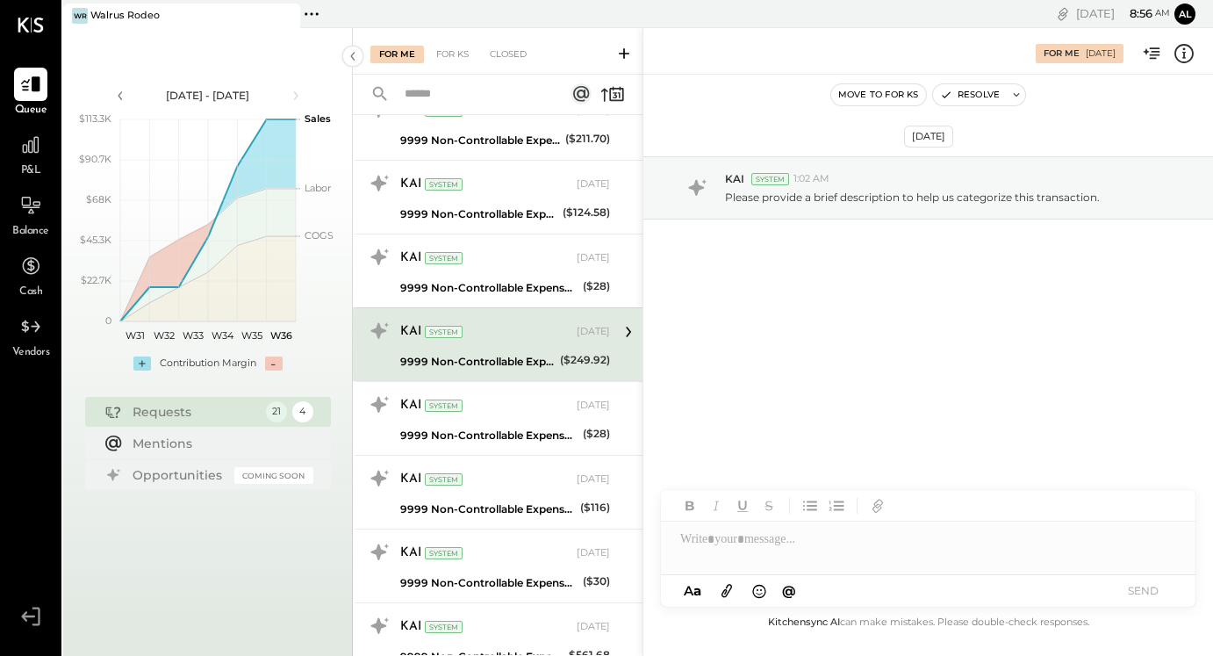
scroll to position [961, 0]
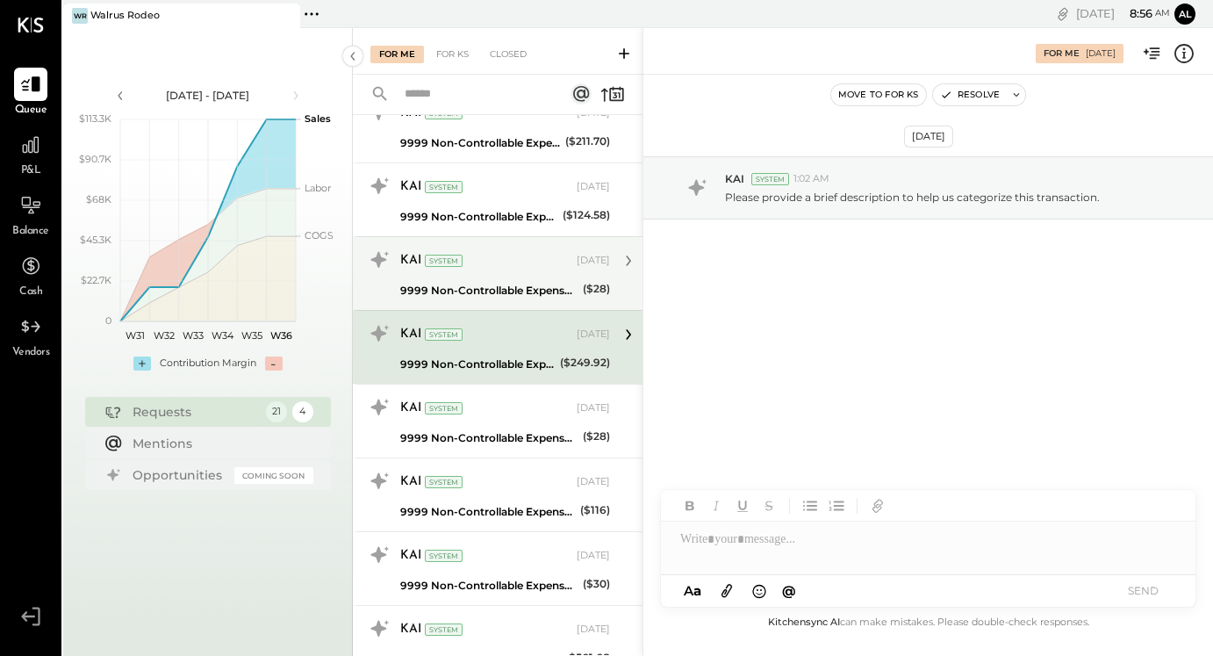
click at [530, 255] on div "KAI System" at bounding box center [486, 261] width 173 height 18
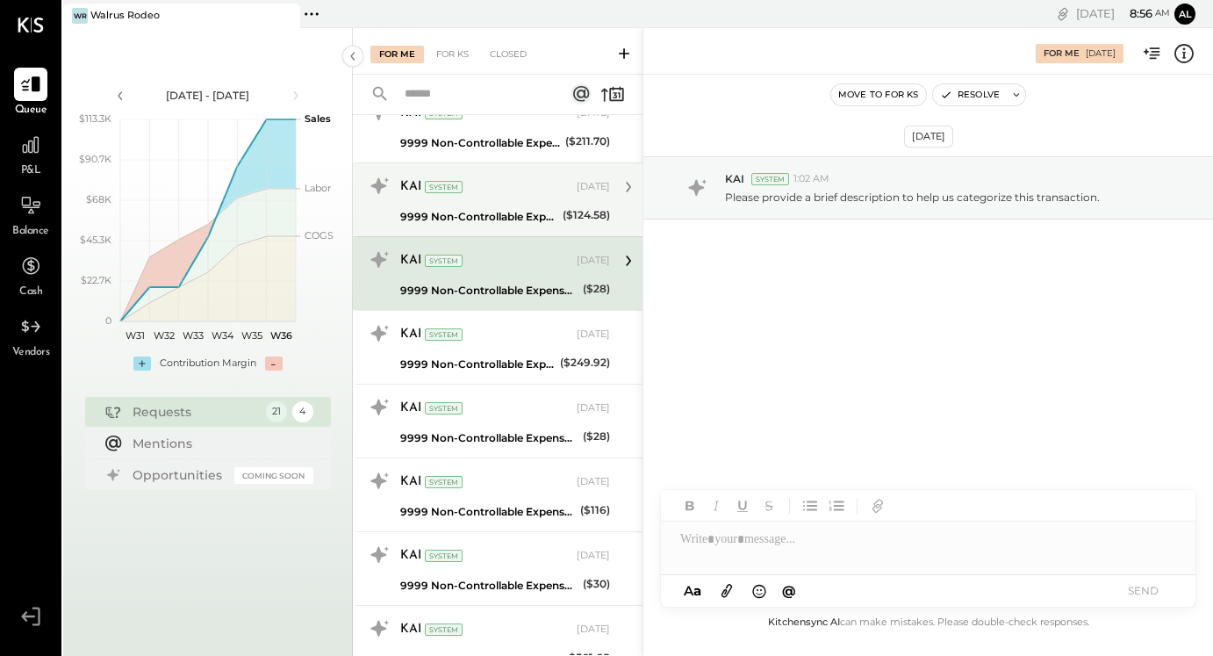
click at [530, 212] on div "9999 Non-Controllable Expenses:Other Income and Expenses:To Be Classified P&L" at bounding box center [478, 217] width 157 height 18
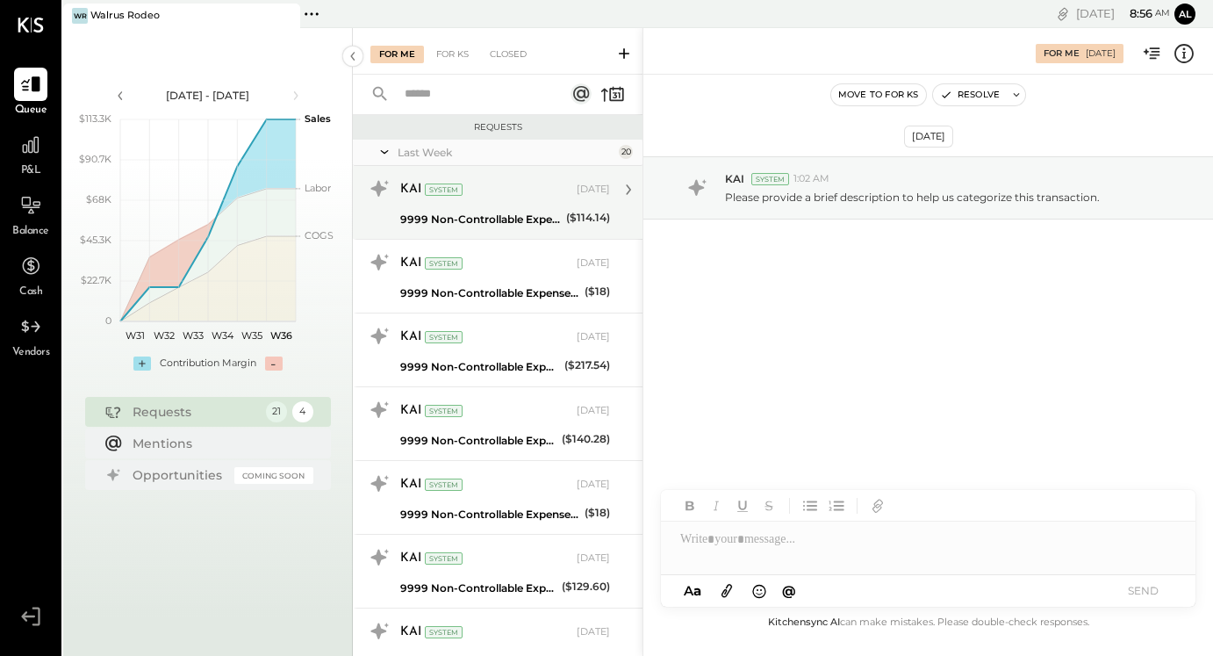
click at [514, 211] on div "9999 Non-Controllable Expenses:Other Income and Expenses:To Be Classified P&L" at bounding box center [480, 220] width 161 height 18
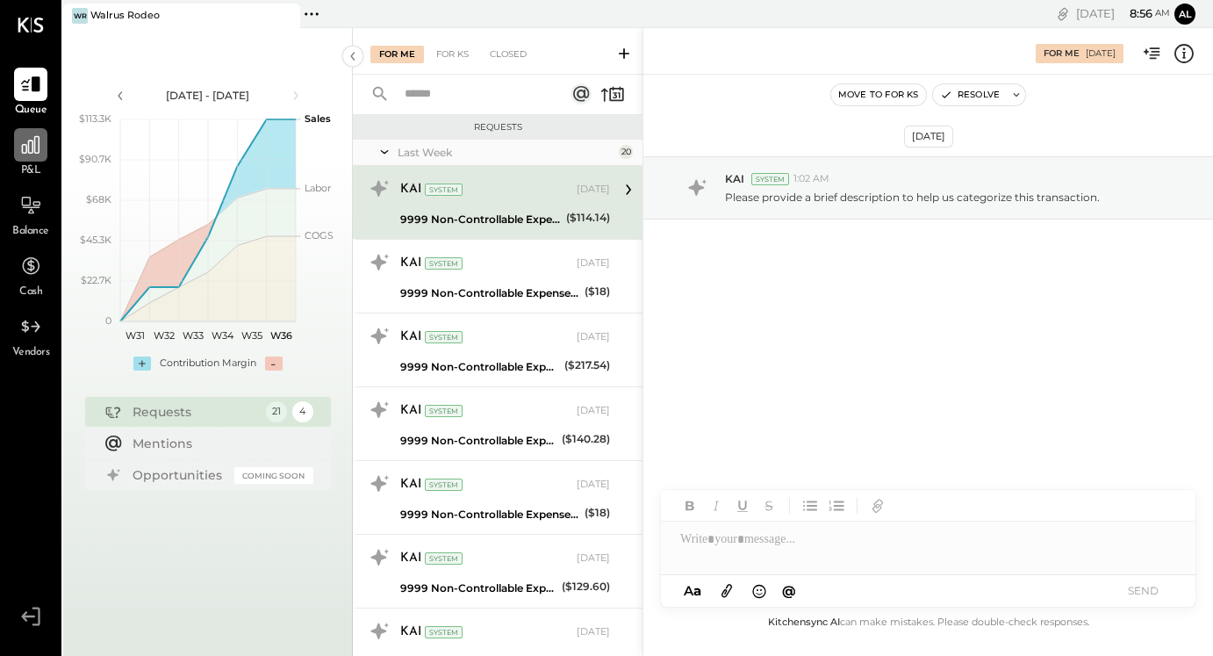
click at [18, 129] on div at bounding box center [30, 144] width 33 height 33
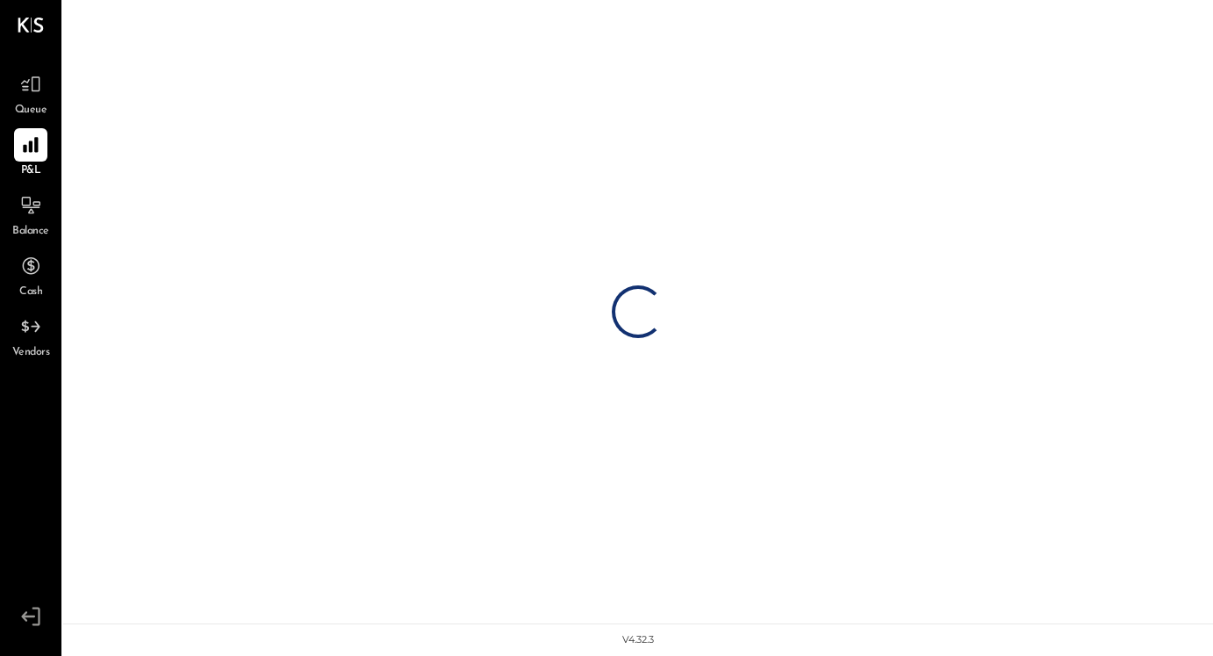
click at [22, 107] on span "Queue" at bounding box center [31, 111] width 32 height 16
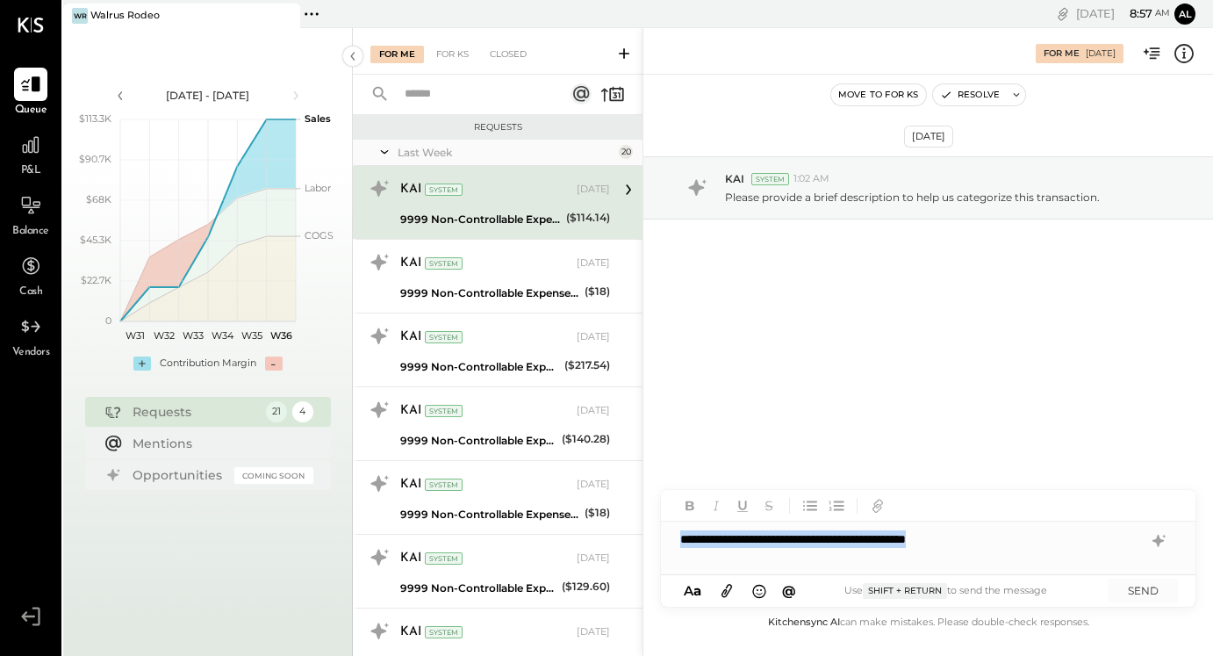
copy div "**********"
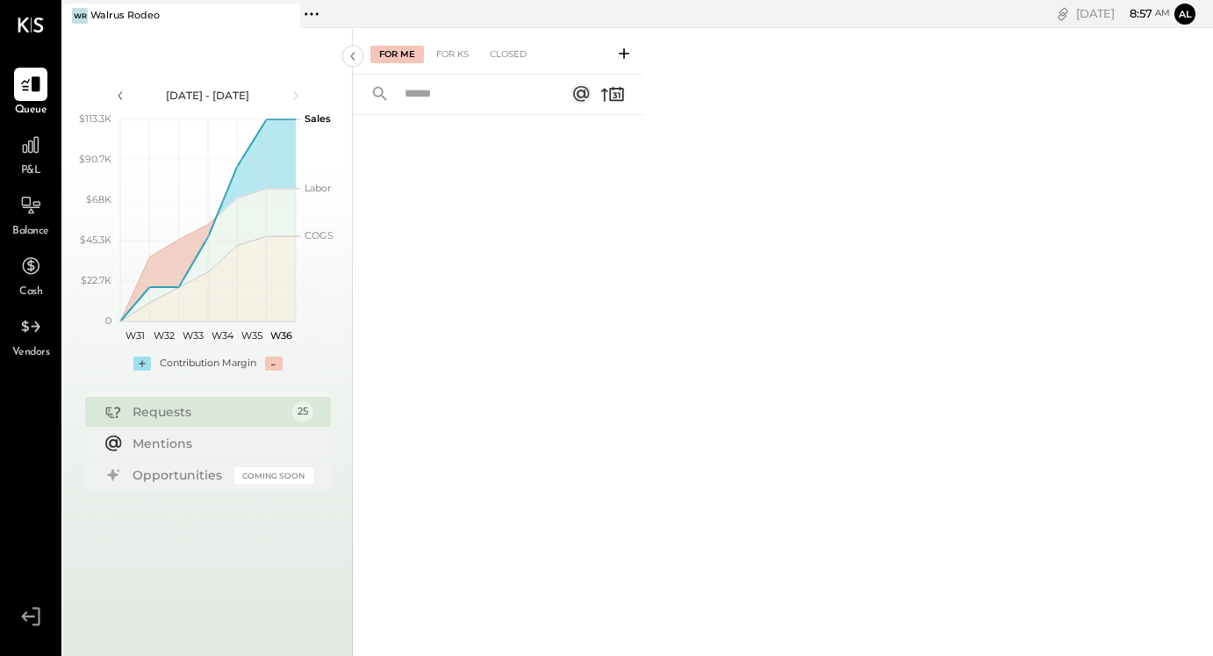
click at [315, 13] on icon at bounding box center [311, 14] width 23 height 23
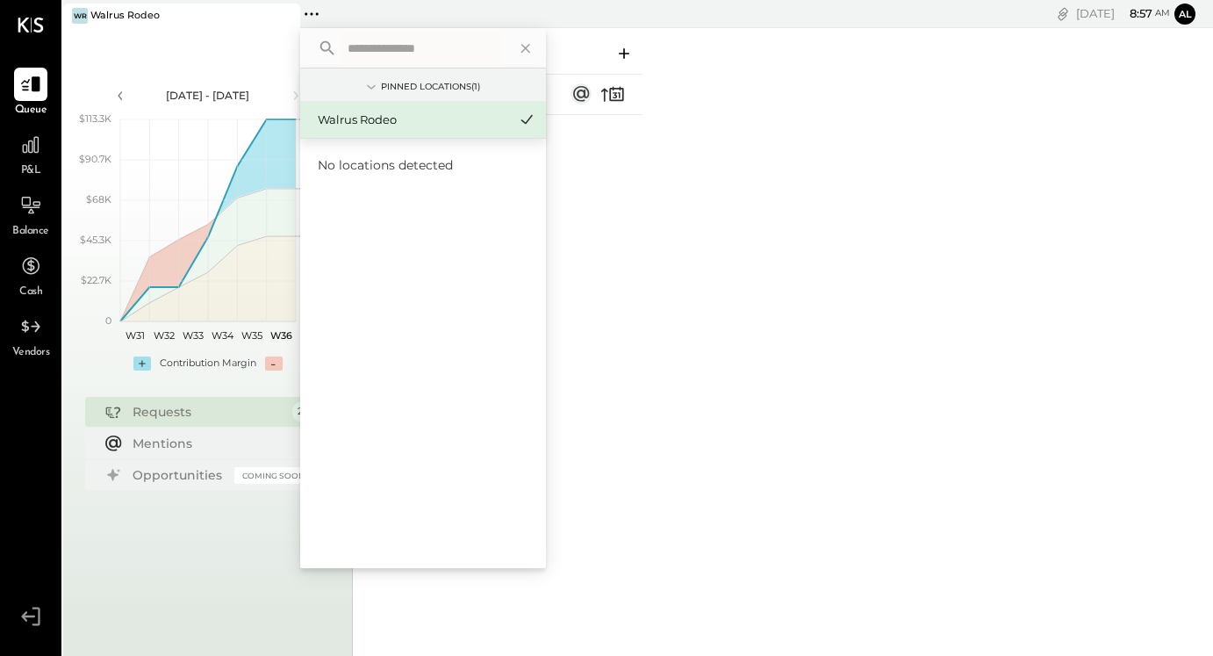
click at [1184, 18] on button "Al" at bounding box center [1184, 14] width 21 height 21
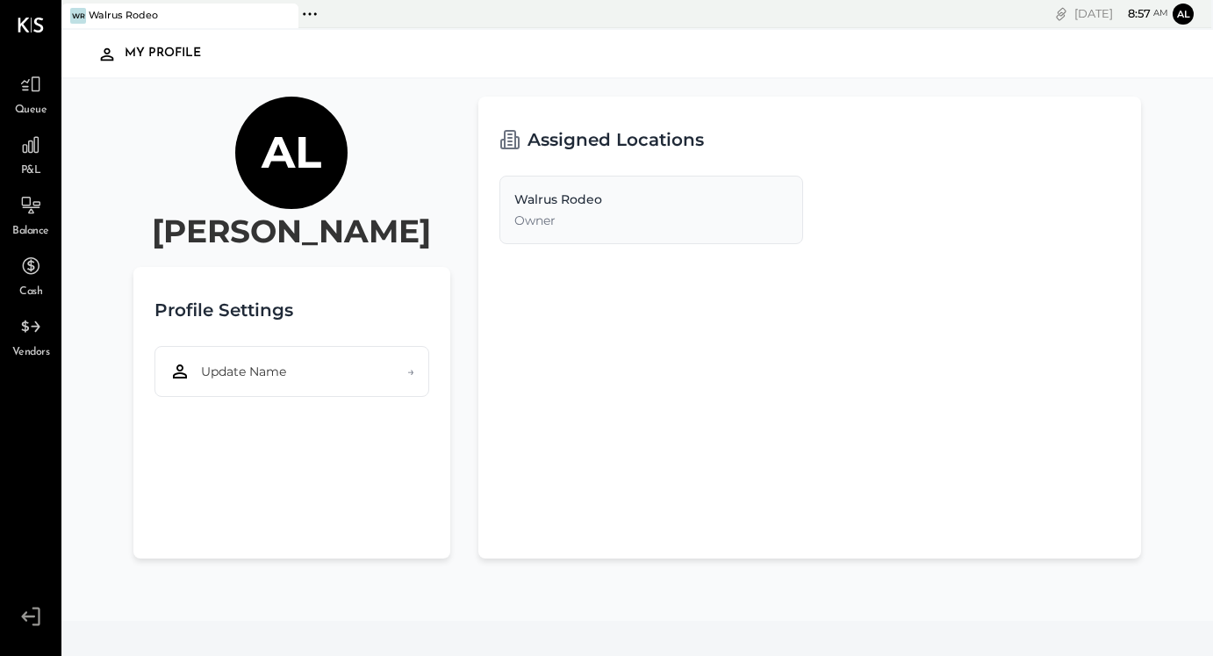
click at [44, 605] on icon at bounding box center [31, 616] width 32 height 26
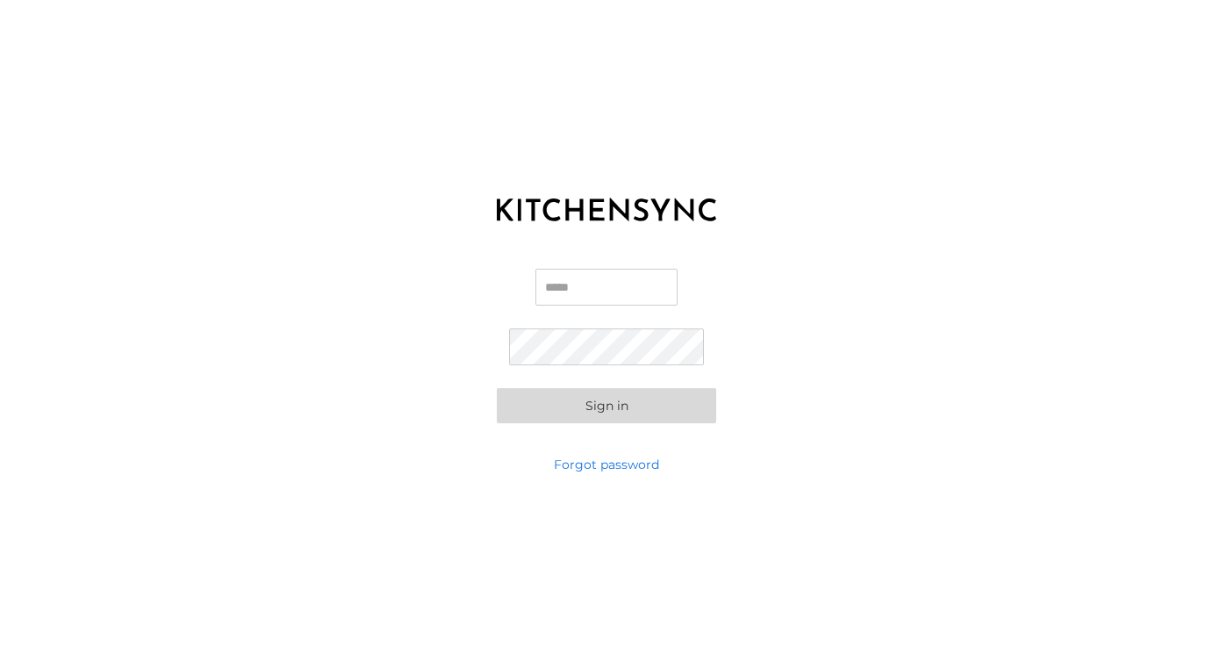
type input "**********"
click at [606, 405] on button "Sign in" at bounding box center [606, 405] width 219 height 35
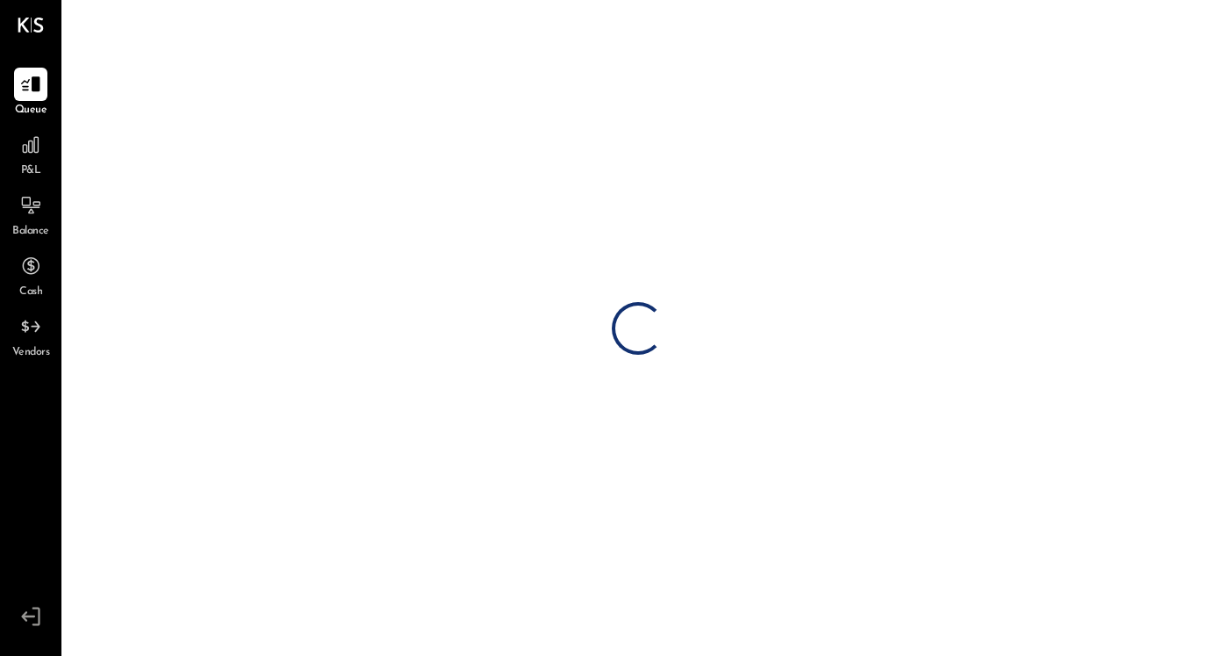
drag, startPoint x: 652, startPoint y: 371, endPoint x: 646, endPoint y: 406, distance: 35.6
click at [646, 406] on div "Loading…" at bounding box center [638, 328] width 1150 height 656
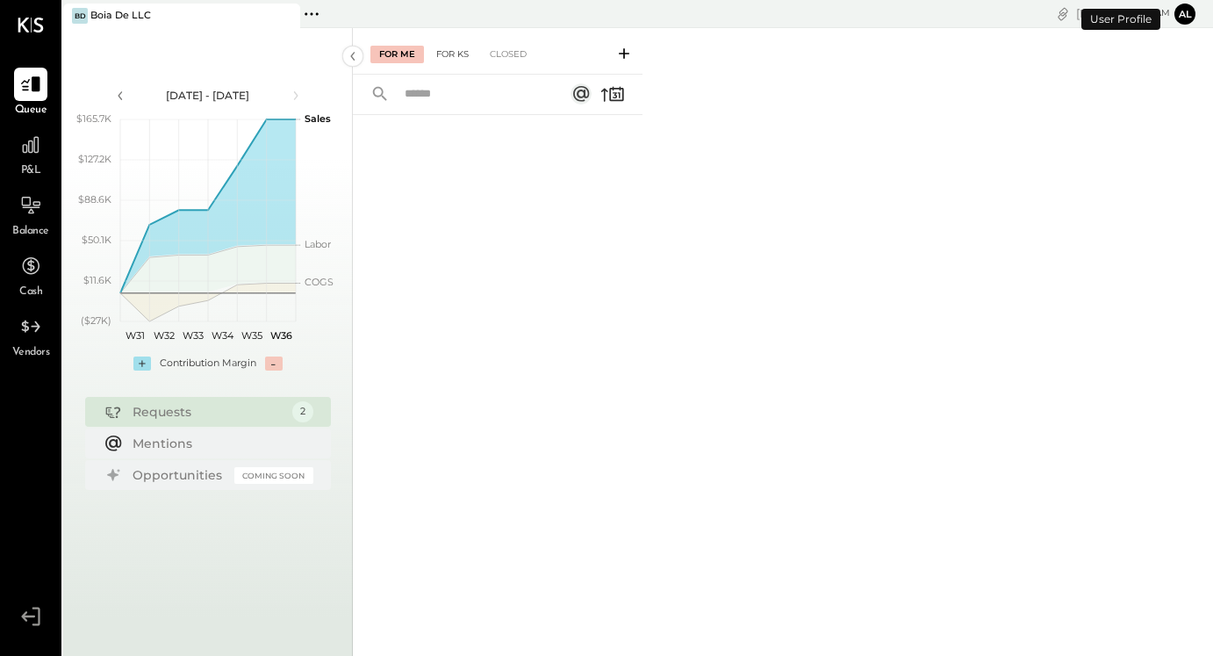
click at [456, 52] on div "For KS" at bounding box center [452, 55] width 50 height 18
